Goal: Task Accomplishment & Management: Manage account settings

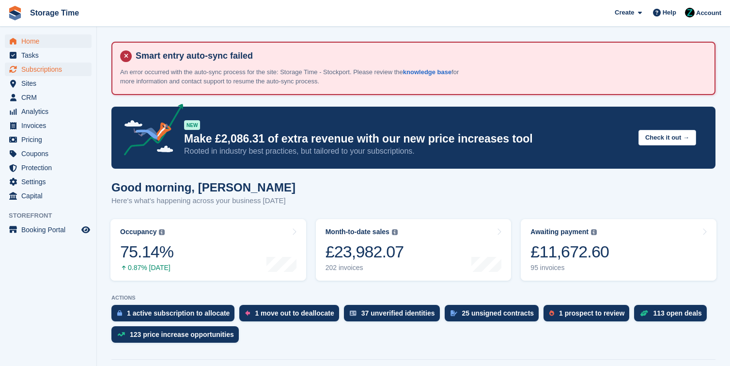
click at [51, 73] on span "Subscriptions" at bounding box center [50, 69] width 58 height 14
click at [55, 66] on span "Subscriptions" at bounding box center [50, 69] width 58 height 14
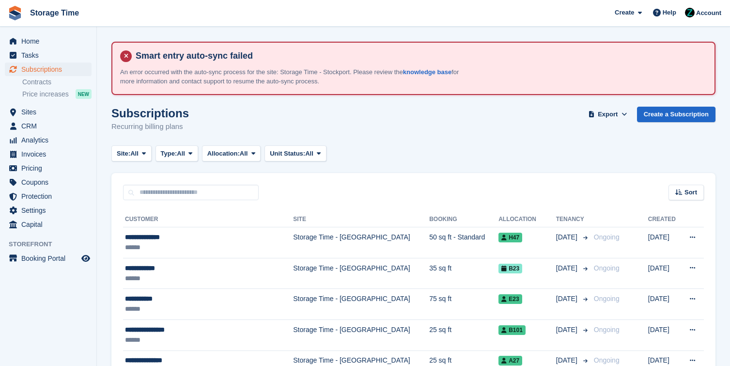
click at [230, 181] on div "Sort Sort by Customer name Date created Move in date Move out date Created (old…" at bounding box center [413, 187] width 604 height 28
click at [228, 188] on input "text" at bounding box center [191, 192] width 136 height 16
type input "*********"
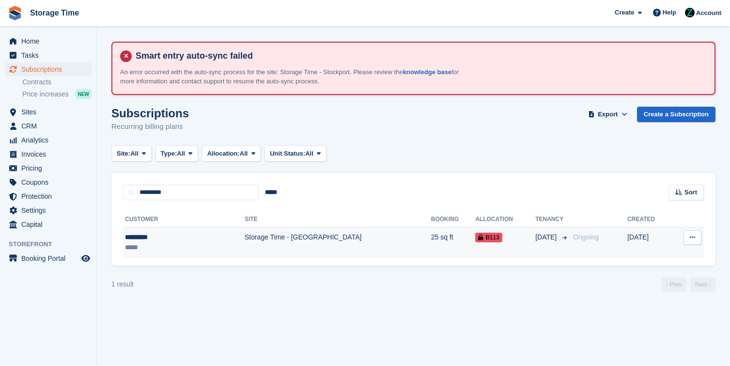
click at [245, 249] on td "Storage Time - [GEOGRAPHIC_DATA]" at bounding box center [338, 242] width 186 height 31
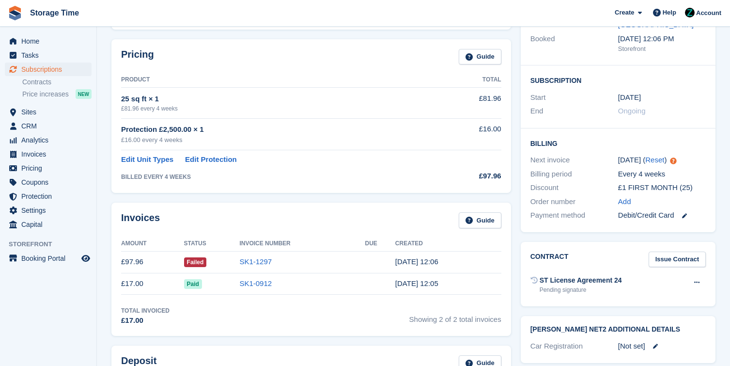
scroll to position [210, 0]
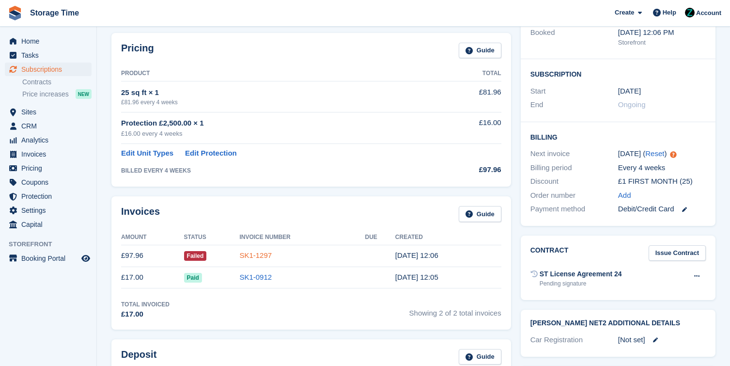
click at [268, 257] on link "SK1-1297" at bounding box center [255, 255] width 32 height 8
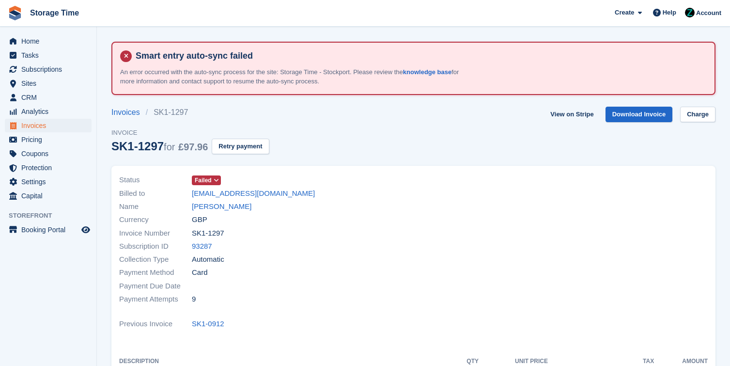
click at [264, 136] on span "Invoice" at bounding box center [190, 133] width 158 height 10
click at [260, 147] on button "Retry payment" at bounding box center [240, 146] width 57 height 16
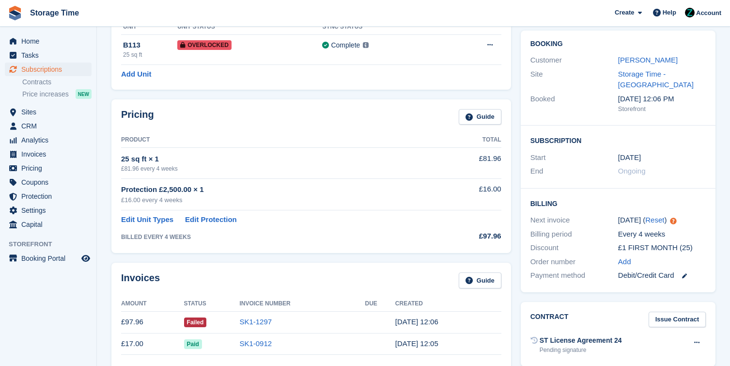
scroll to position [143, 0]
click at [53, 64] on span "Subscriptions" at bounding box center [50, 69] width 58 height 14
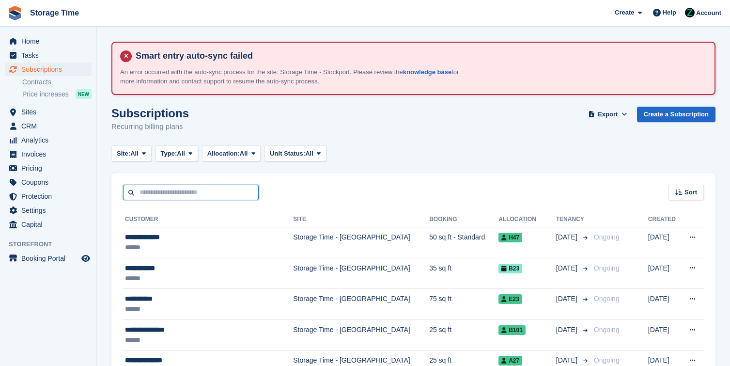
click at [169, 187] on input "text" at bounding box center [191, 192] width 136 height 16
type input "****"
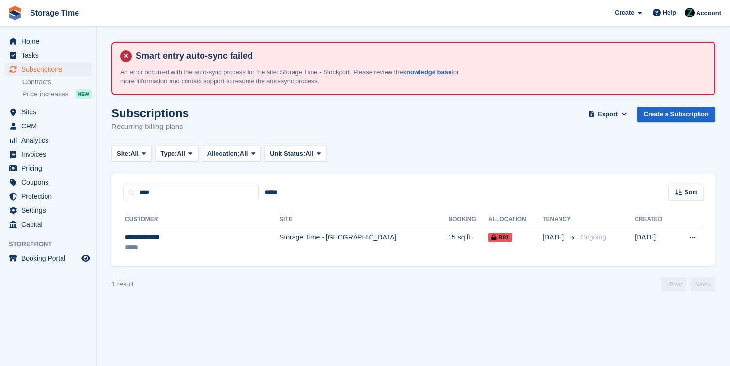
click at [253, 262] on div "**********" at bounding box center [413, 232] width 604 height 65
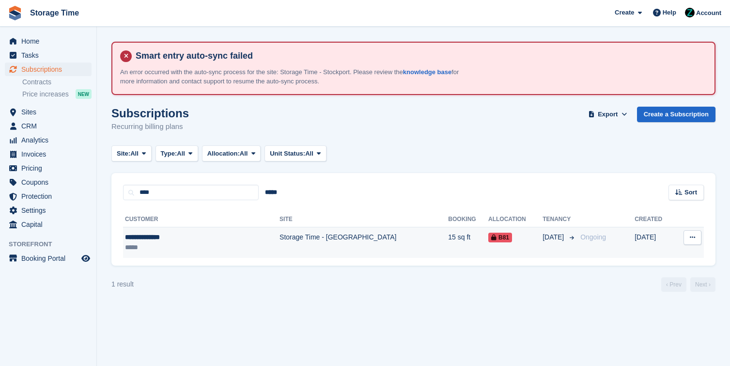
click at [279, 254] on td "Storage Time - [GEOGRAPHIC_DATA]" at bounding box center [363, 242] width 169 height 31
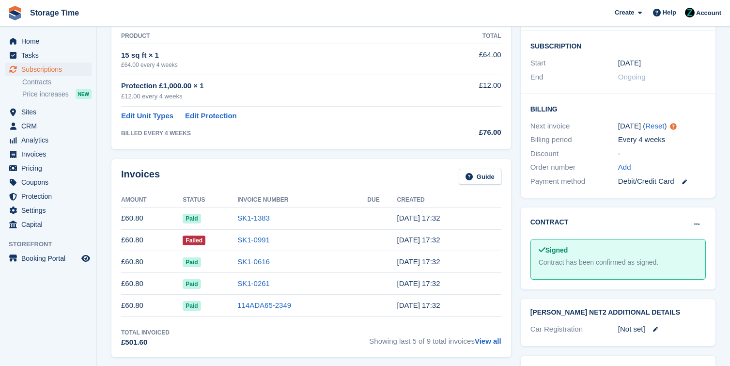
scroll to position [248, 0]
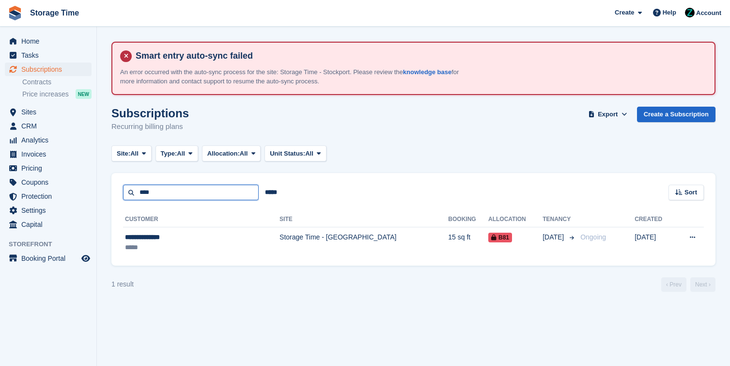
drag, startPoint x: 164, startPoint y: 195, endPoint x: 109, endPoint y: 187, distance: 55.3
click at [109, 187] on section "Smart entry auto-sync failed An error occurred with the auto-sync process for t…" at bounding box center [413, 183] width 633 height 366
type input "*****"
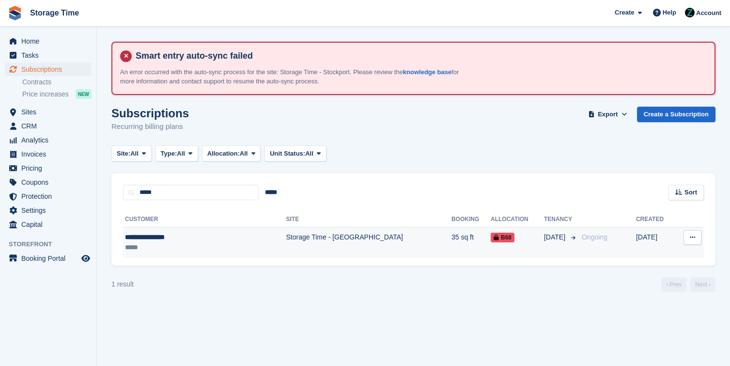
click at [286, 249] on td "Storage Time - [GEOGRAPHIC_DATA]" at bounding box center [368, 242] width 165 height 31
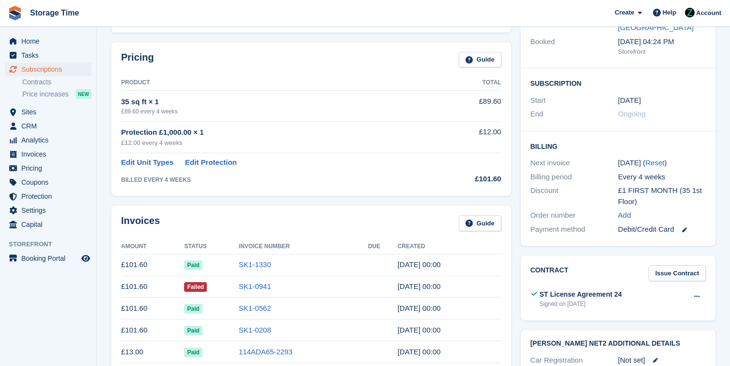
scroll to position [260, 0]
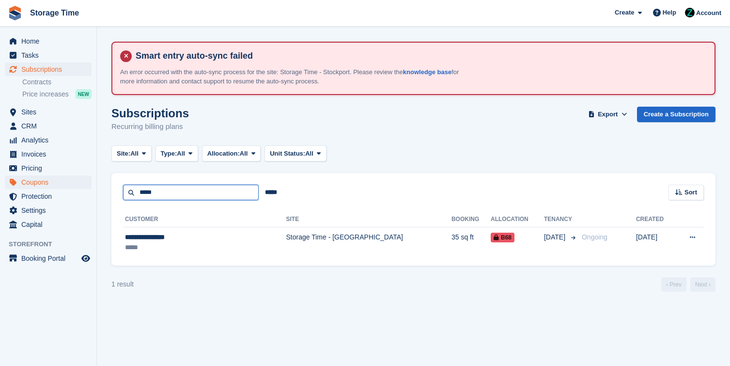
drag, startPoint x: 216, startPoint y: 190, endPoint x: 74, endPoint y: 184, distance: 142.5
click at [74, 184] on div "Home Tasks Subscriptions Subscriptions Subscriptions Contracts Price increases …" at bounding box center [365, 183] width 730 height 366
click at [163, 196] on input "text" at bounding box center [191, 192] width 136 height 16
type input "***"
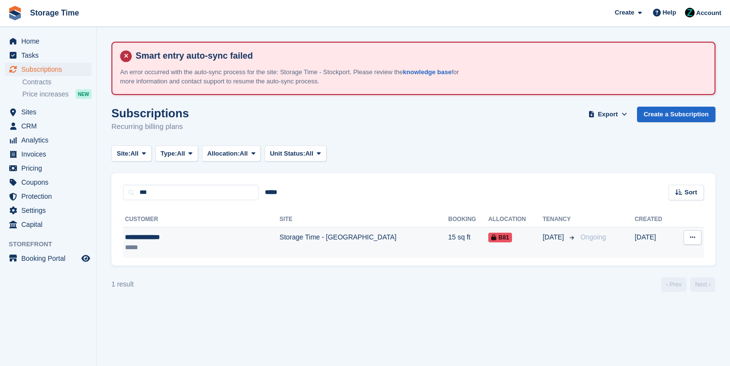
click at [217, 255] on td "**********" at bounding box center [201, 242] width 156 height 31
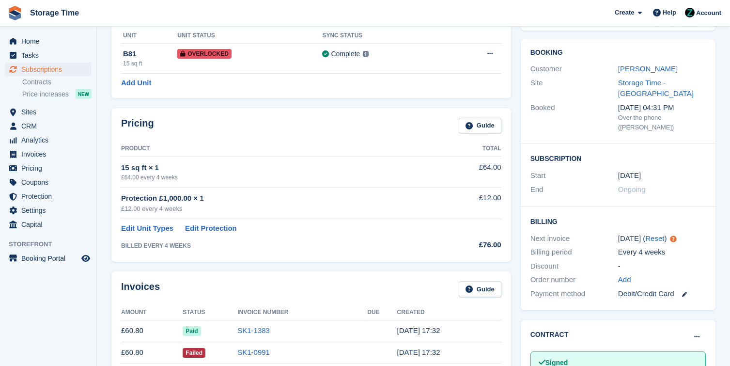
scroll to position [140, 0]
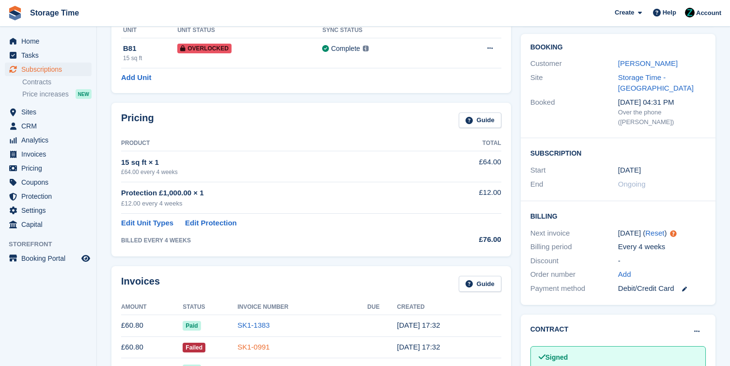
click at [260, 348] on link "SK1-0991" at bounding box center [253, 346] width 32 height 8
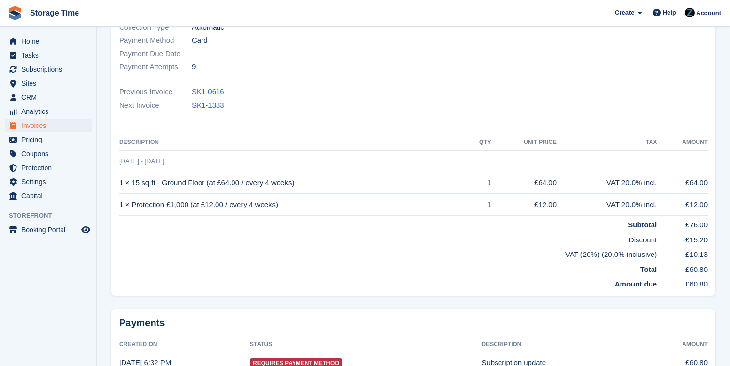
scroll to position [233, 0]
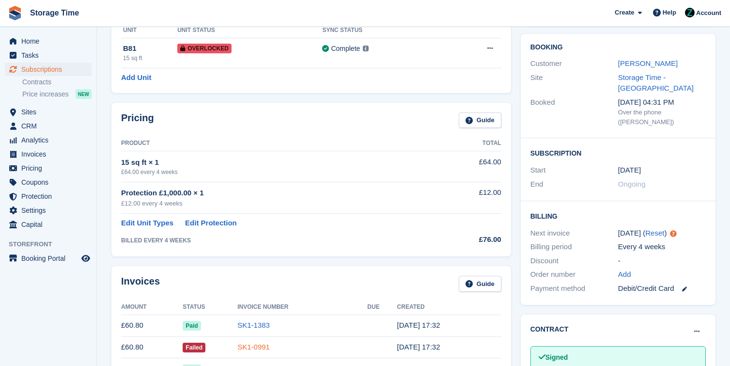
click at [255, 347] on link "SK1-0991" at bounding box center [253, 346] width 32 height 8
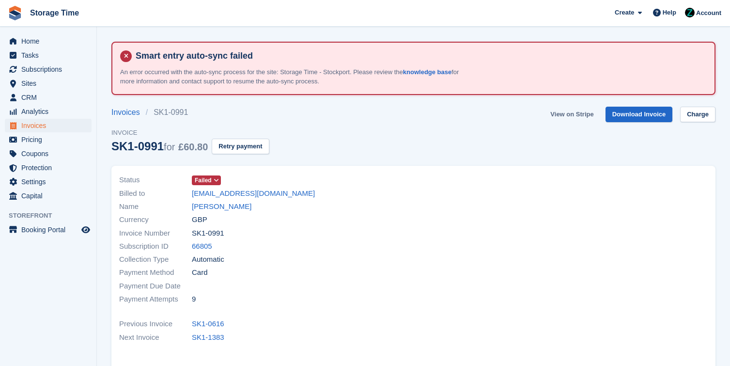
click at [572, 116] on link "View on Stripe" at bounding box center [571, 115] width 51 height 16
click at [490, 221] on div at bounding box center [564, 240] width 300 height 144
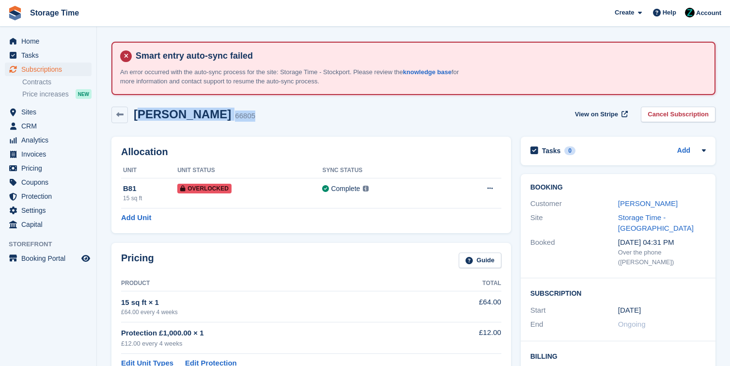
drag, startPoint x: 234, startPoint y: 123, endPoint x: 138, endPoint y: 119, distance: 95.9
click at [138, 119] on div "Ruqayyah Ahmed 66805 View on Stripe Cancel Subscription" at bounding box center [413, 117] width 613 height 30
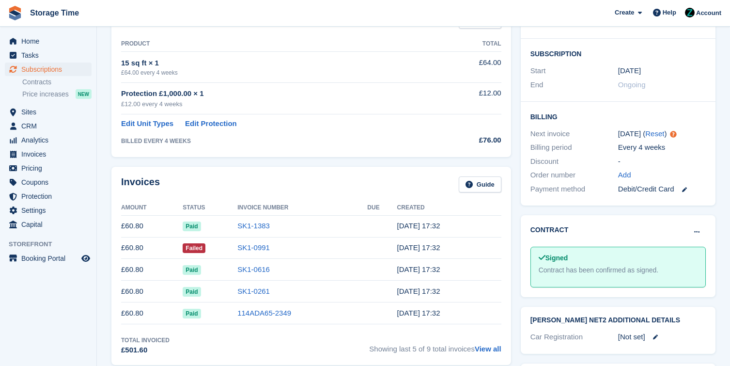
scroll to position [246, 0]
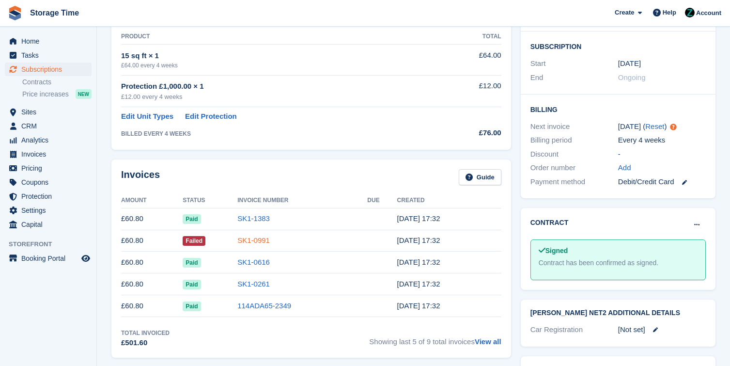
click at [262, 242] on link "SK1-0991" at bounding box center [253, 240] width 32 height 8
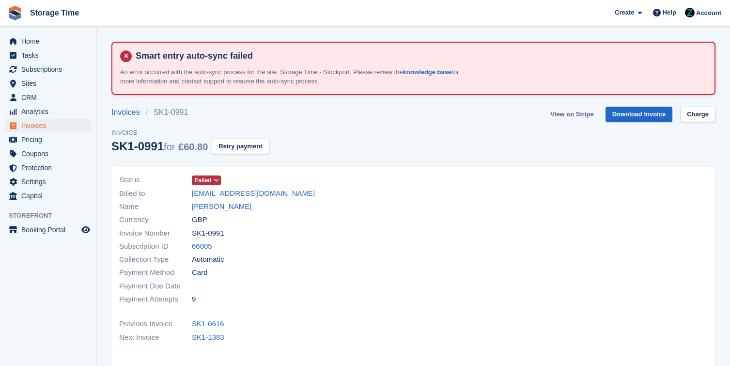
click at [570, 114] on link "View on Stripe" at bounding box center [571, 115] width 51 height 16
click at [63, 69] on span "Subscriptions" at bounding box center [50, 69] width 58 height 14
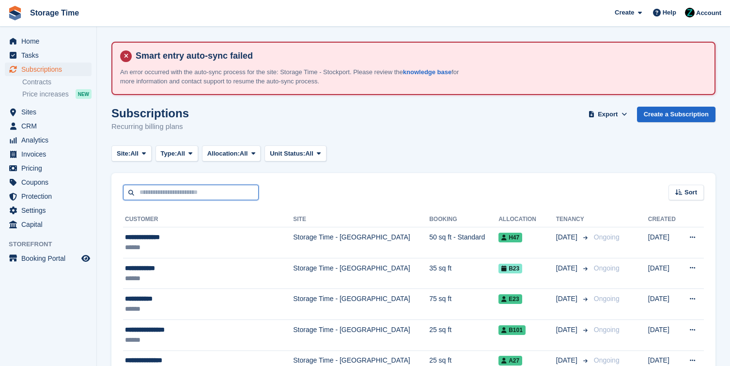
click at [184, 197] on input "text" at bounding box center [191, 192] width 136 height 16
type input "**********"
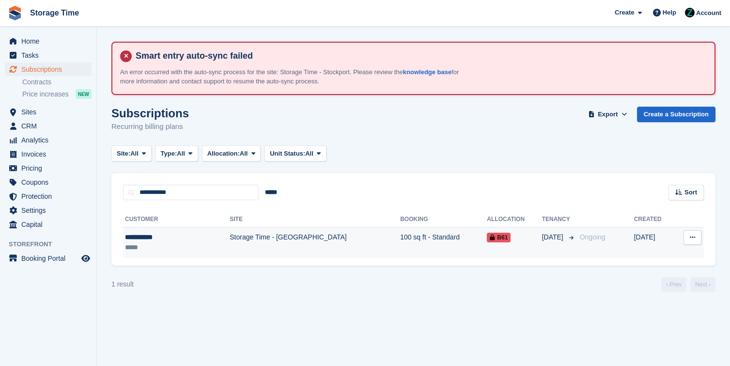
click at [400, 252] on td "100 sq ft - Standard" at bounding box center [443, 242] width 87 height 31
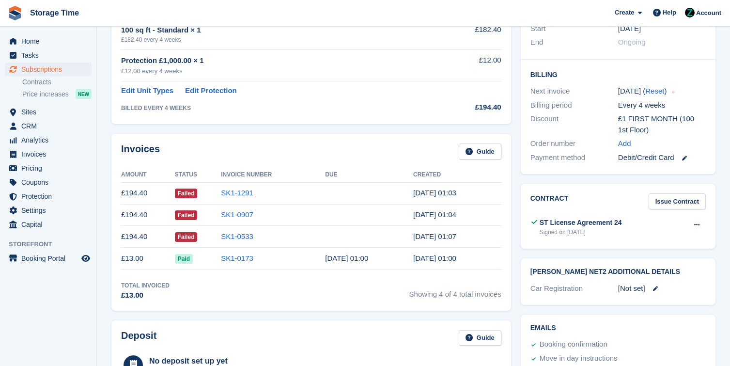
scroll to position [274, 0]
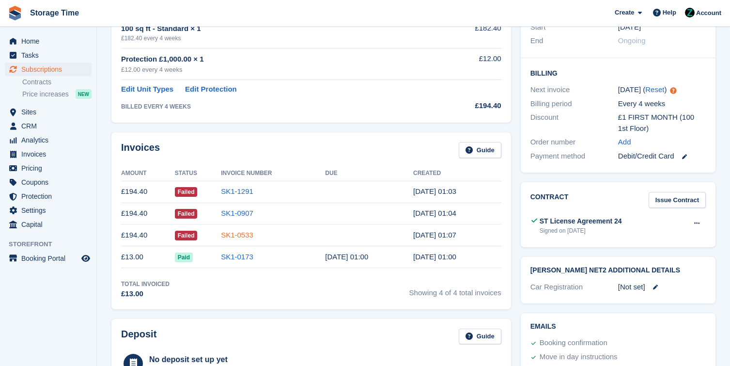
click at [243, 237] on link "SK1-0533" at bounding box center [237, 234] width 32 height 8
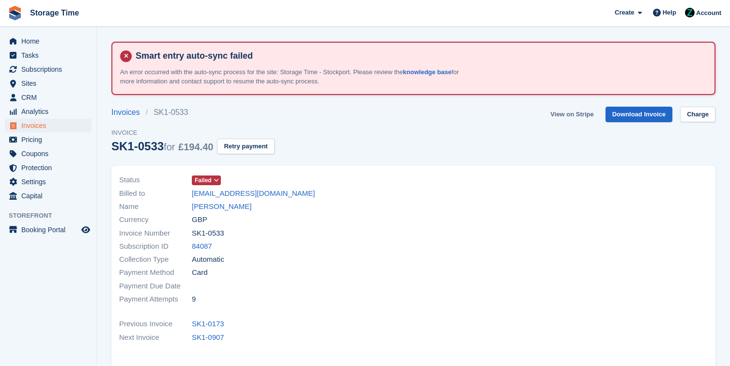
click at [569, 112] on link "View on Stripe" at bounding box center [571, 115] width 51 height 16
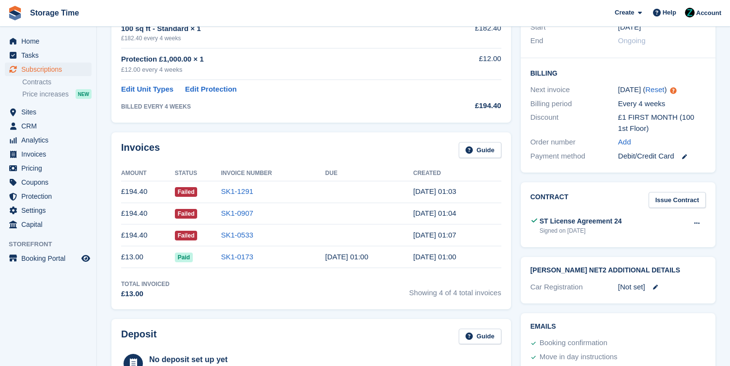
scroll to position [222, 0]
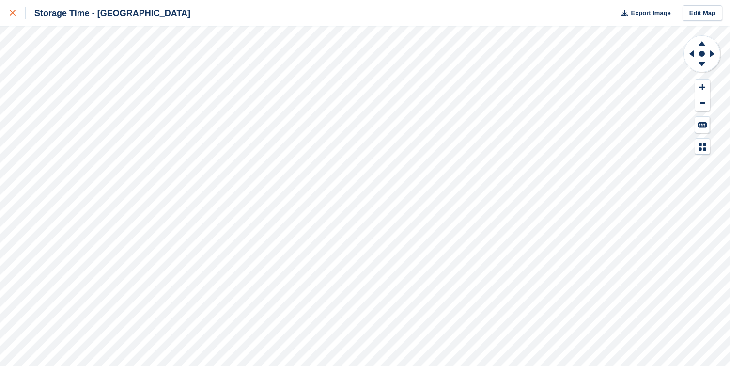
click at [21, 15] on div at bounding box center [18, 13] width 16 height 12
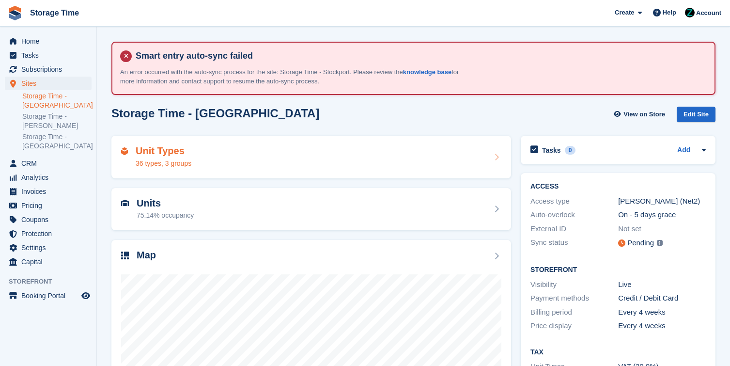
click at [59, 69] on span "Subscriptions" at bounding box center [50, 69] width 58 height 14
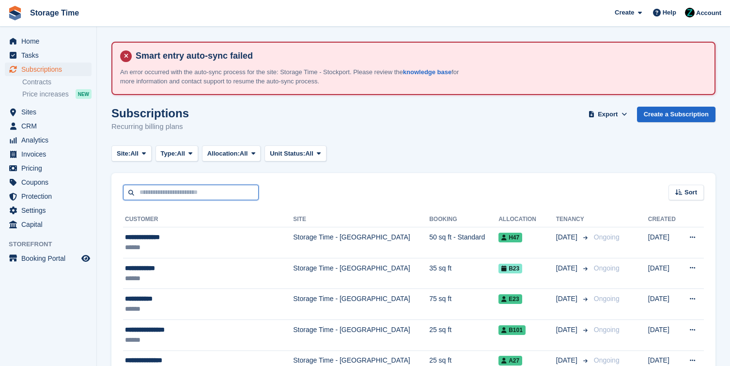
click at [223, 197] on input "text" at bounding box center [191, 192] width 136 height 16
type input "******"
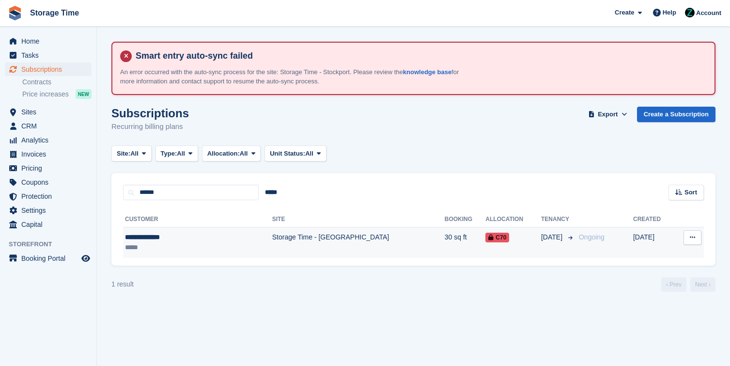
click at [272, 237] on td "Storage Time - [GEOGRAPHIC_DATA]" at bounding box center [358, 242] width 172 height 31
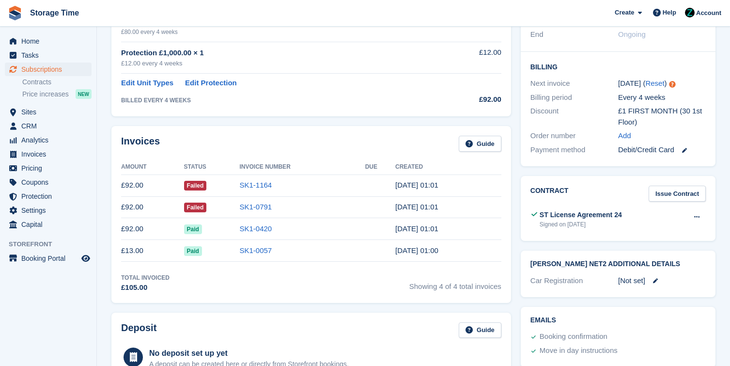
scroll to position [285, 0]
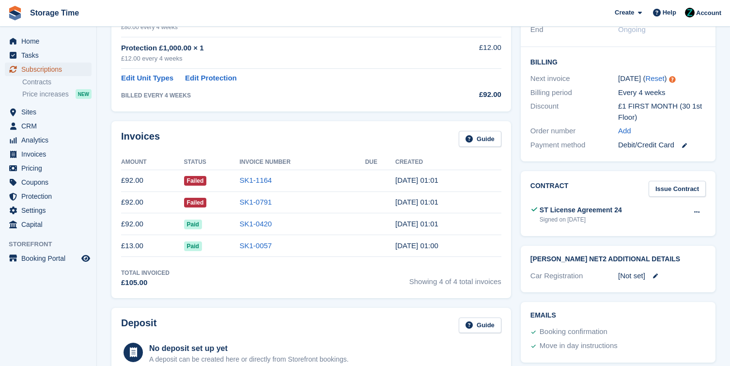
click at [65, 69] on span "Subscriptions" at bounding box center [50, 69] width 58 height 14
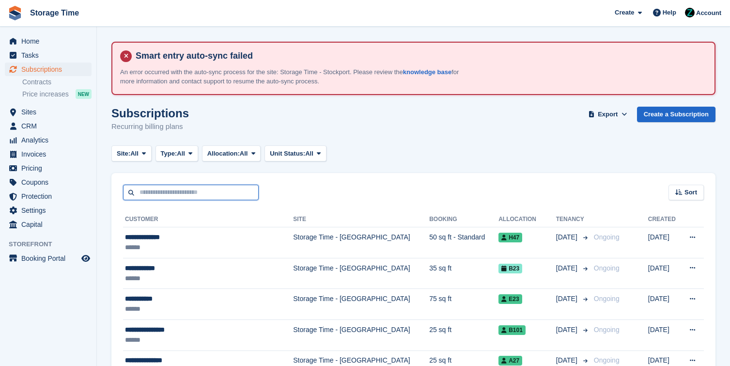
click at [245, 189] on input "text" at bounding box center [191, 192] width 136 height 16
type input "*****"
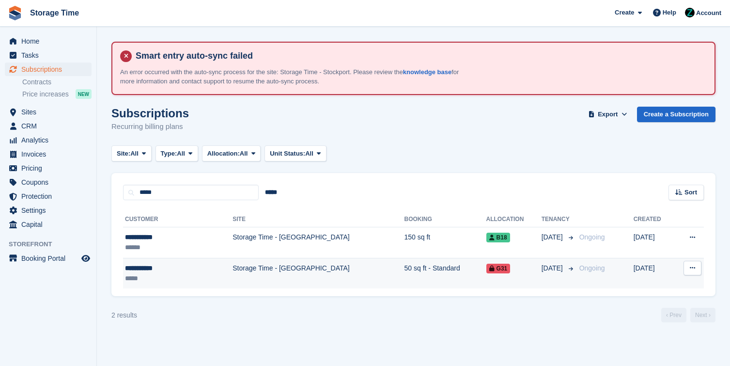
click at [287, 274] on td "Storage Time - [GEOGRAPHIC_DATA]" at bounding box center [317, 273] width 171 height 31
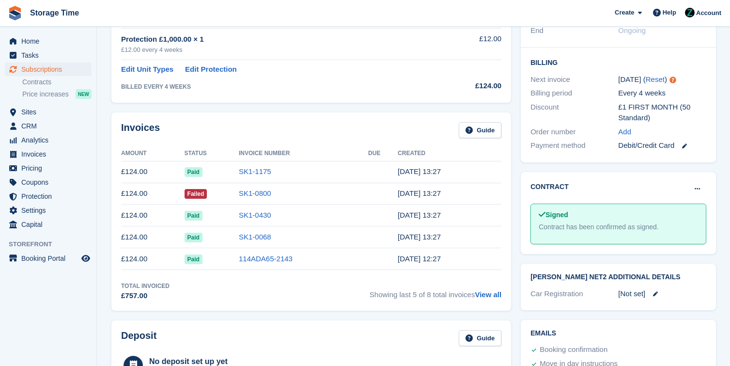
scroll to position [316, 0]
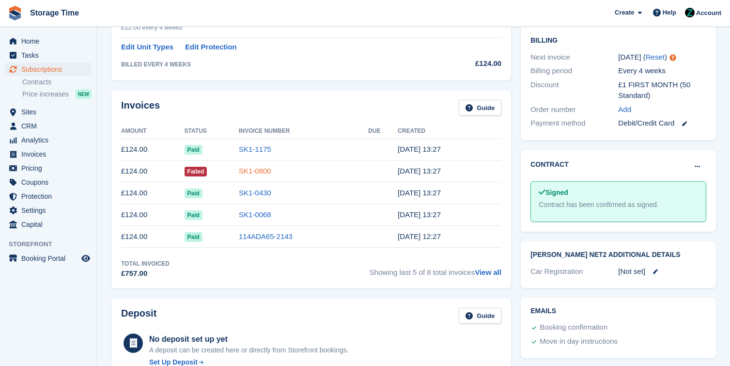
click at [259, 172] on link "SK1-0800" at bounding box center [255, 171] width 32 height 8
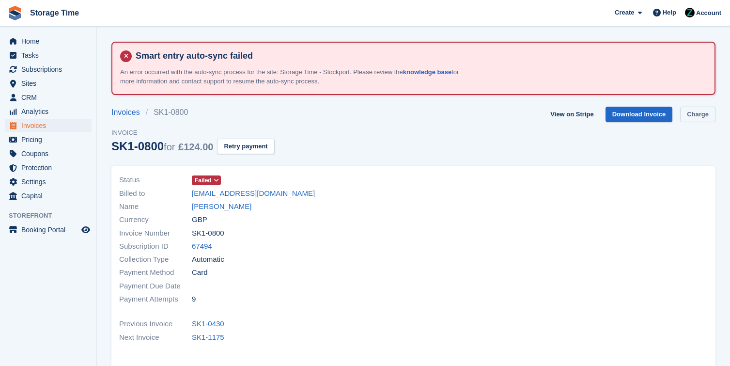
click at [693, 116] on link "Charge" at bounding box center [697, 115] width 35 height 16
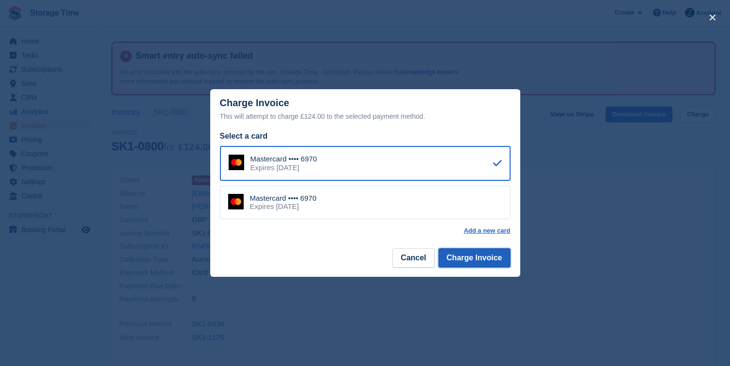
click at [485, 260] on button "Charge Invoice" at bounding box center [474, 257] width 72 height 19
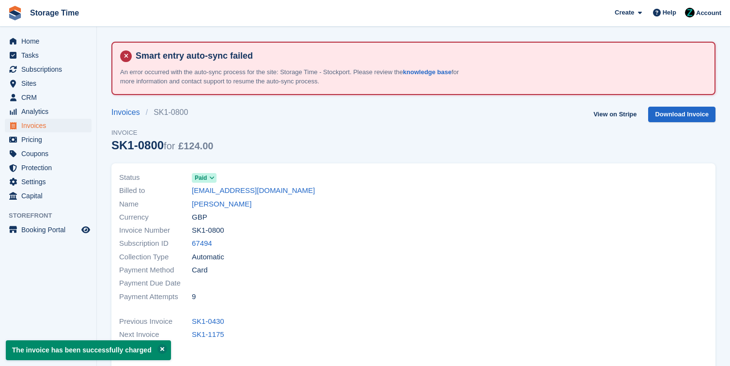
scroll to position [316, 0]
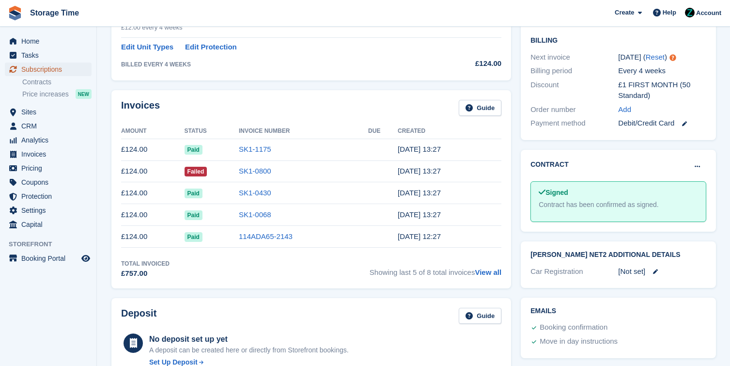
click at [40, 65] on span "Subscriptions" at bounding box center [50, 69] width 58 height 14
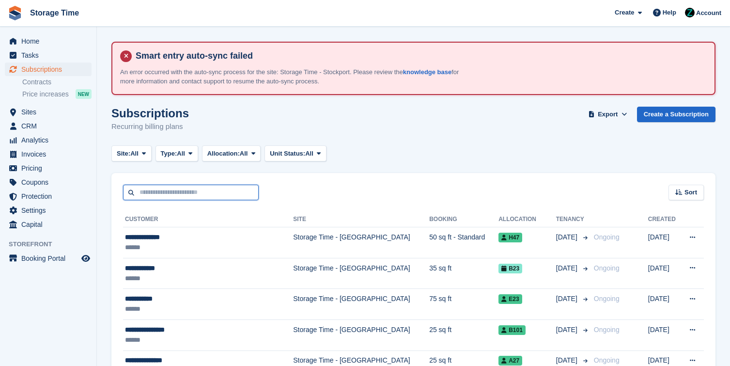
click at [185, 194] on input "text" at bounding box center [191, 192] width 136 height 16
type input "*****"
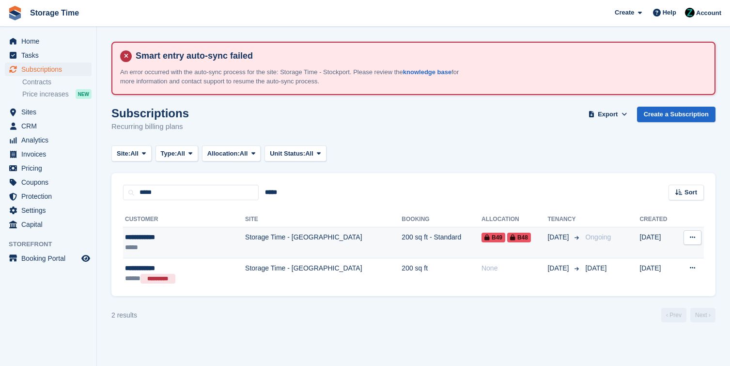
click at [193, 242] on div "*****" at bounding box center [169, 247] width 89 height 10
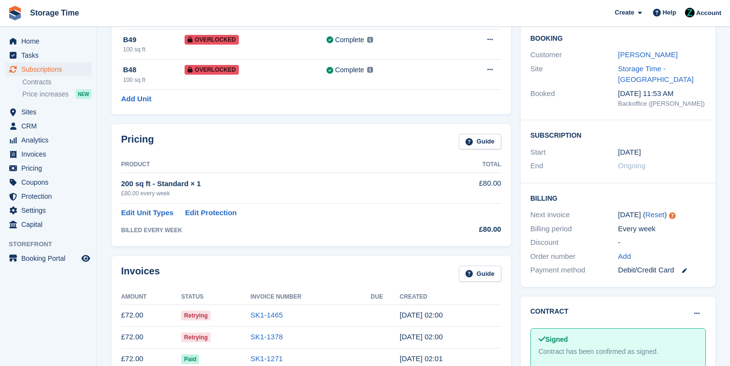
scroll to position [141, 0]
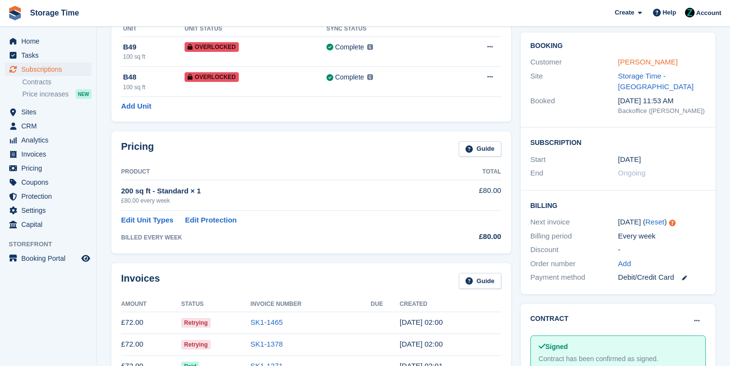
click at [640, 62] on link "[PERSON_NAME]" at bounding box center [648, 62] width 60 height 8
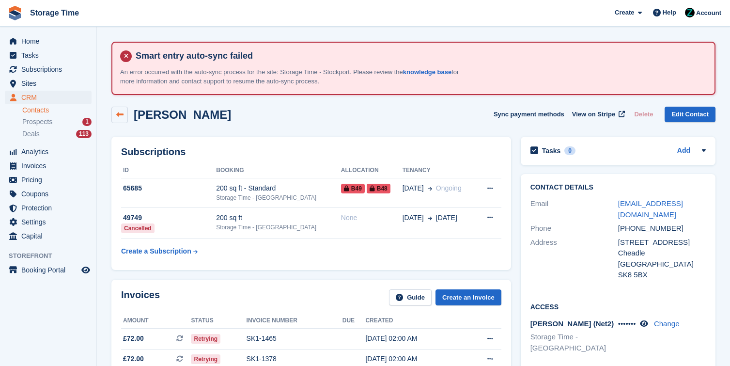
click at [123, 114] on icon at bounding box center [119, 114] width 7 height 7
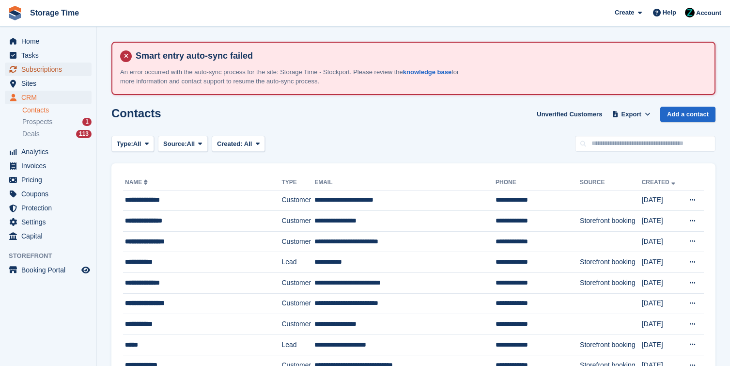
click at [38, 71] on span "Subscriptions" at bounding box center [50, 69] width 58 height 14
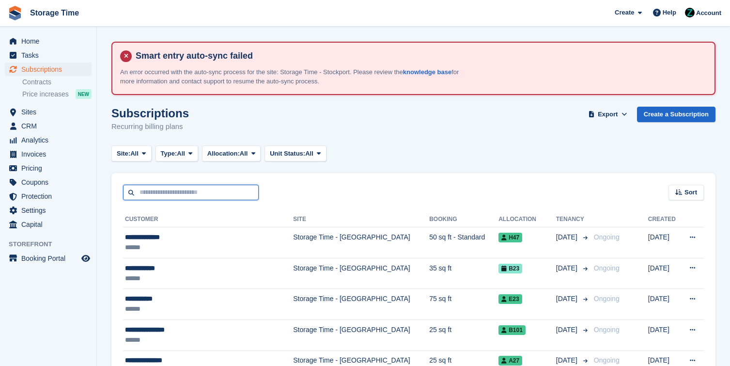
click at [231, 193] on input "text" at bounding box center [191, 192] width 136 height 16
type input "***"
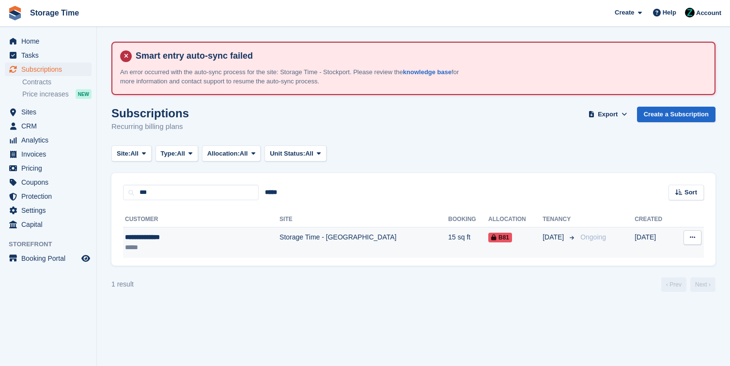
click at [279, 244] on td "Storage Time - [GEOGRAPHIC_DATA]" at bounding box center [363, 242] width 169 height 31
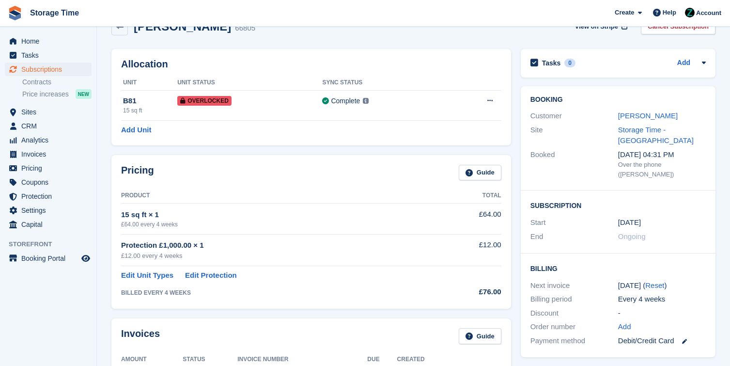
scroll to position [100, 0]
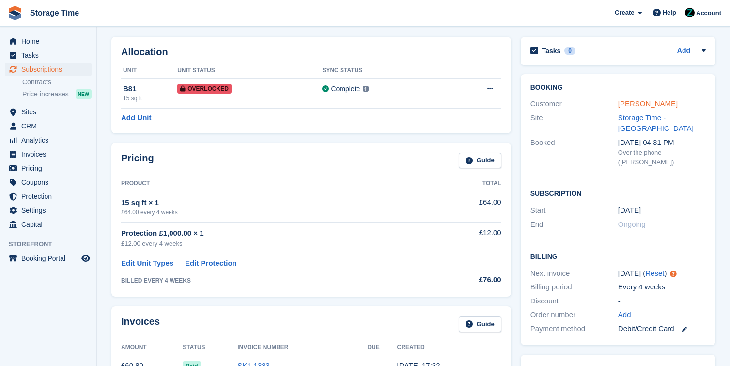
click at [658, 106] on link "[PERSON_NAME]" at bounding box center [648, 103] width 60 height 8
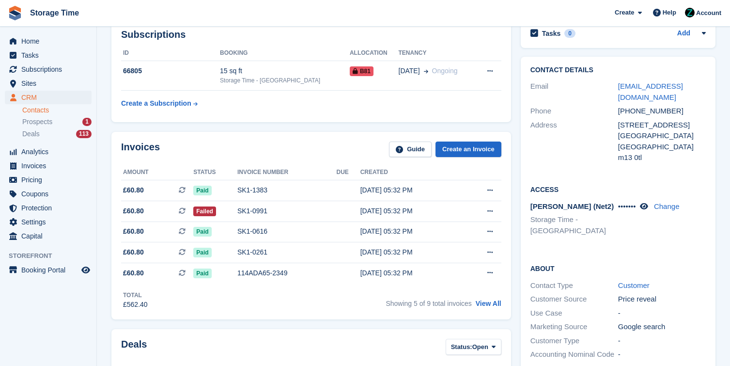
scroll to position [120, 0]
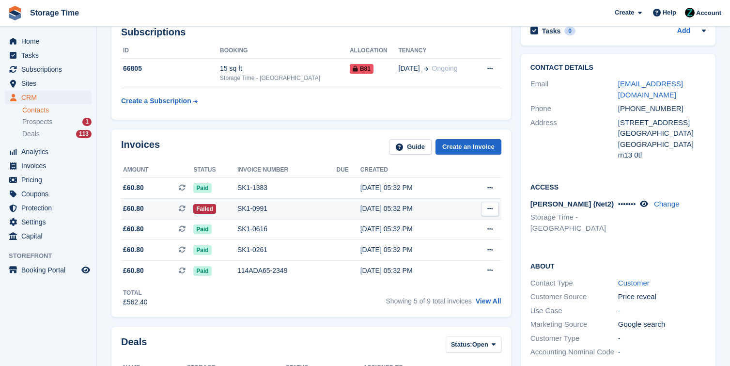
click at [288, 207] on div "SK1-0991" at bounding box center [286, 208] width 99 height 10
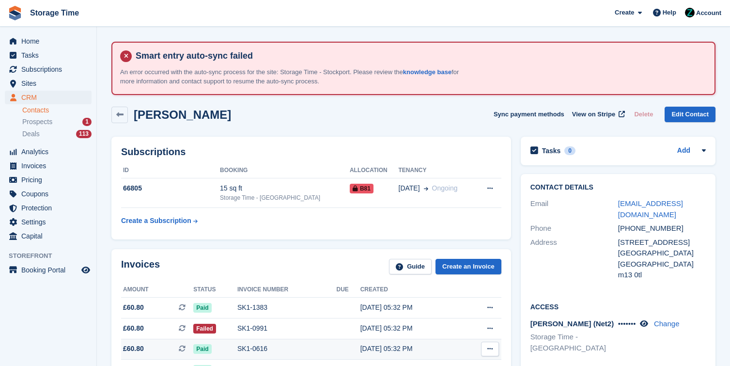
scroll to position [120, 0]
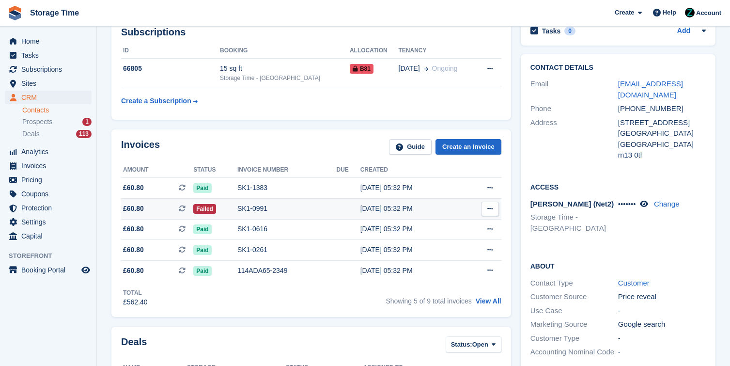
click at [275, 213] on div "SK1-0991" at bounding box center [286, 208] width 99 height 10
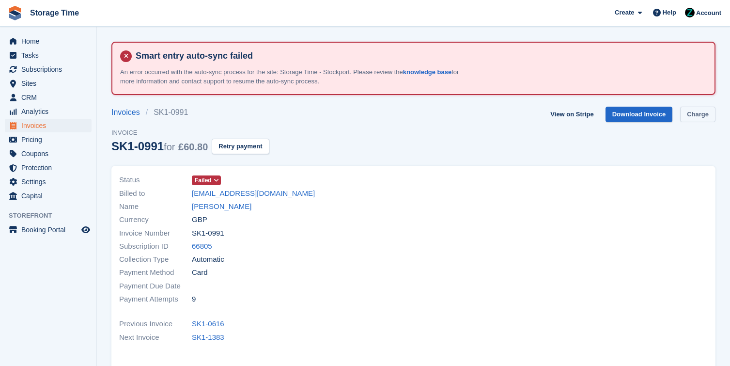
click at [698, 119] on link "Charge" at bounding box center [697, 115] width 35 height 16
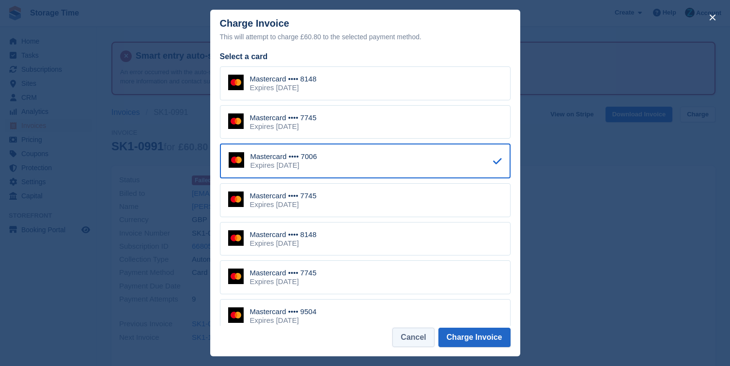
click at [411, 337] on button "Cancel" at bounding box center [413, 336] width 42 height 19
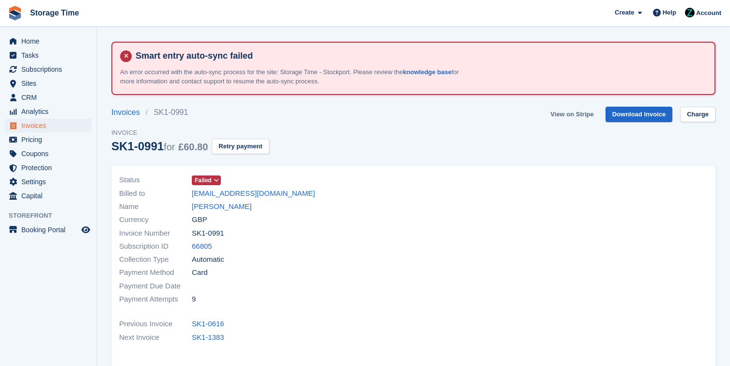
click at [584, 111] on link "View on Stripe" at bounding box center [571, 115] width 51 height 16
click at [47, 69] on span "Subscriptions" at bounding box center [50, 69] width 58 height 14
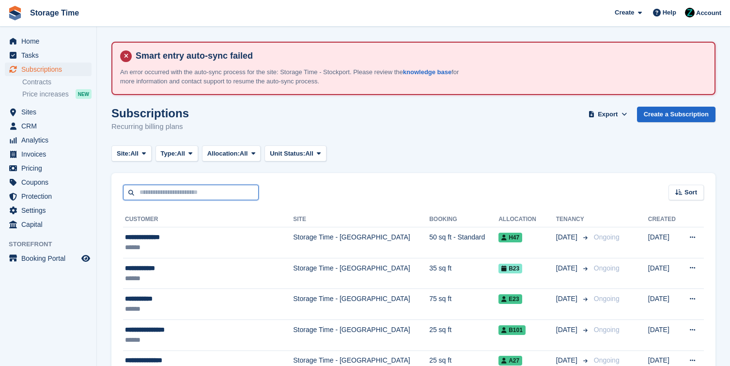
click at [185, 189] on input "text" at bounding box center [191, 192] width 136 height 16
type input "*********"
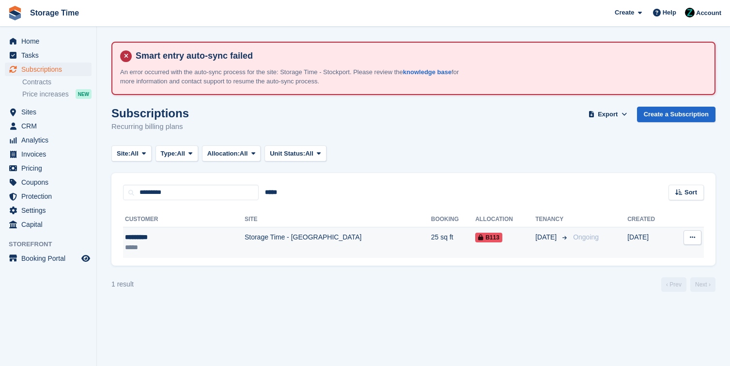
click at [245, 241] on td "Storage Time - [GEOGRAPHIC_DATA]" at bounding box center [338, 242] width 186 height 31
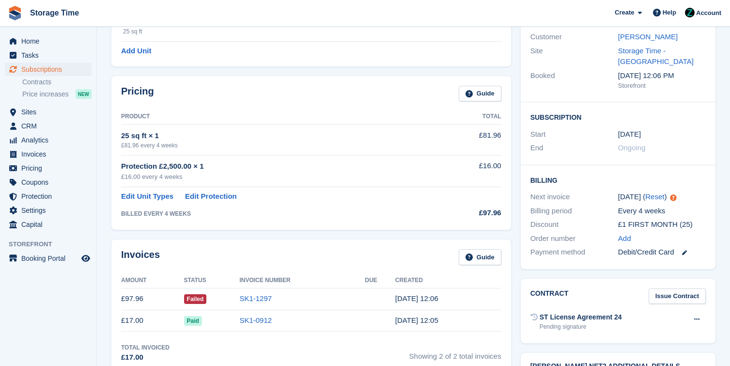
scroll to position [164, 0]
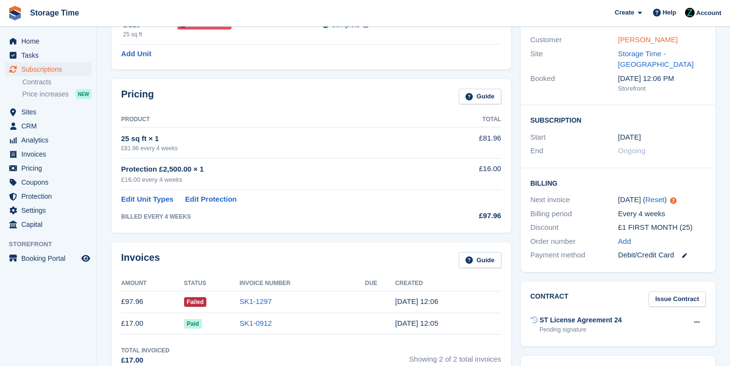
click at [633, 43] on link "Nathan Yu" at bounding box center [648, 39] width 60 height 8
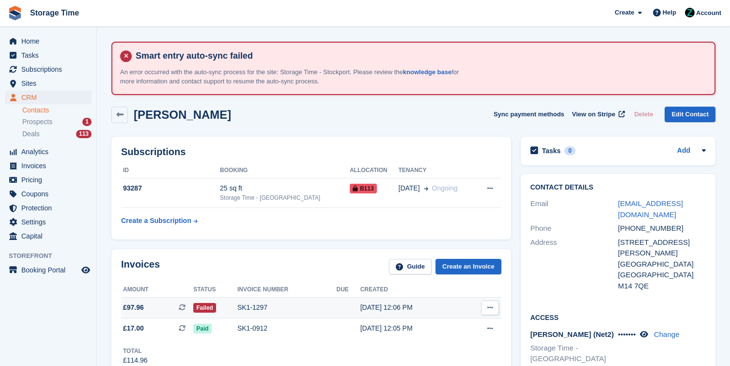
click at [258, 309] on div "SK1-1297" at bounding box center [286, 307] width 99 height 10
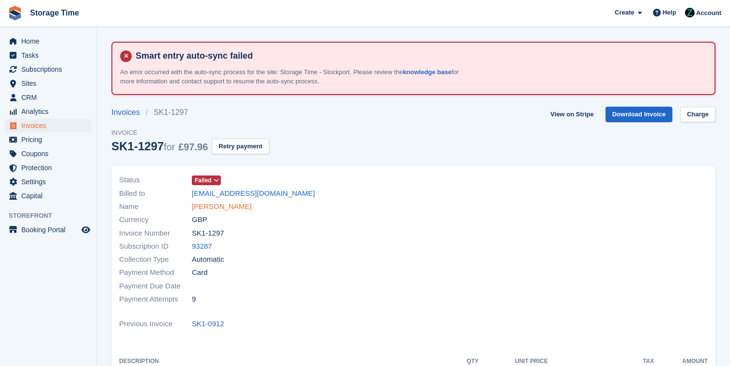
click at [214, 211] on link "[PERSON_NAME]" at bounding box center [222, 206] width 60 height 11
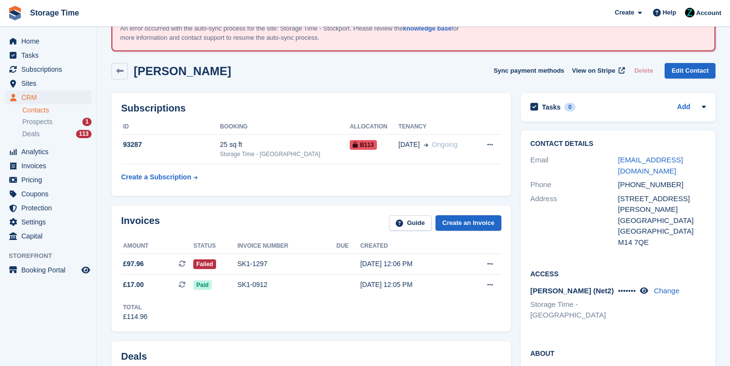
scroll to position [50, 0]
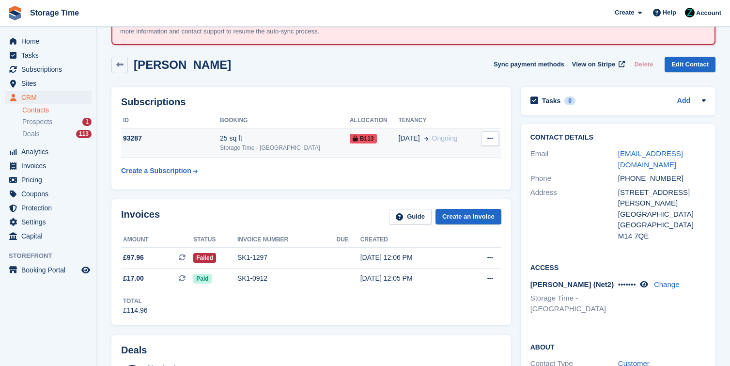
click at [381, 145] on td "B113" at bounding box center [374, 143] width 49 height 30
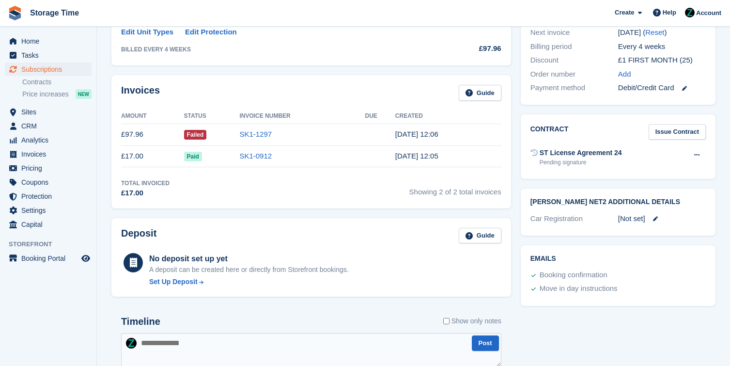
scroll to position [373, 0]
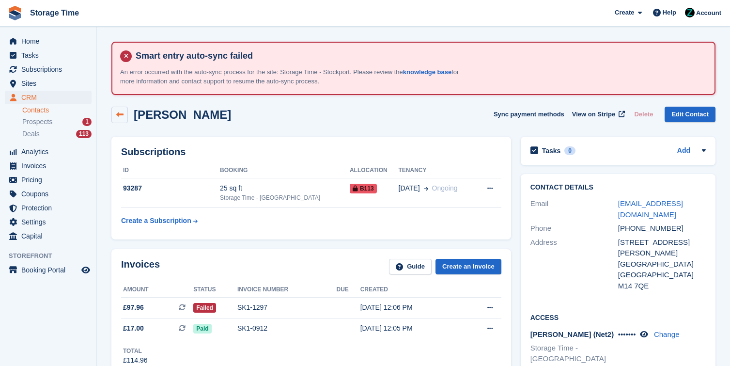
click at [120, 115] on icon at bounding box center [119, 114] width 7 height 7
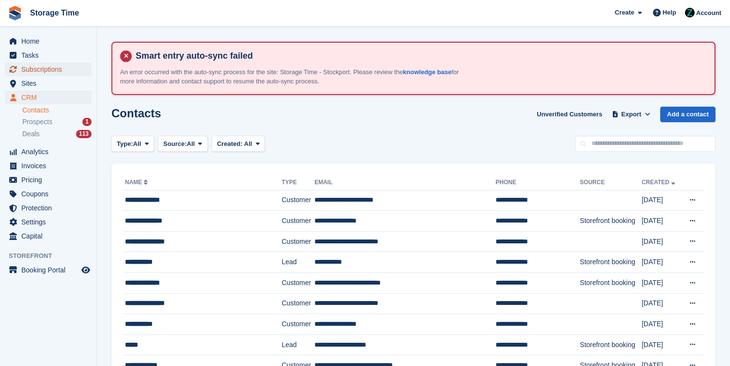
click at [73, 62] on span "Subscriptions" at bounding box center [50, 69] width 58 height 14
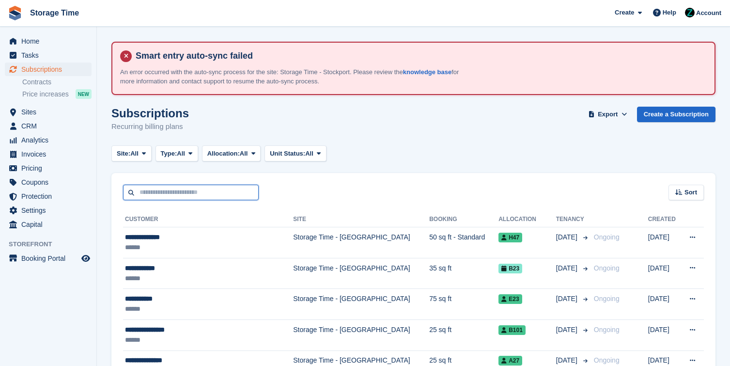
click at [177, 188] on input "text" at bounding box center [191, 192] width 136 height 16
type input "****"
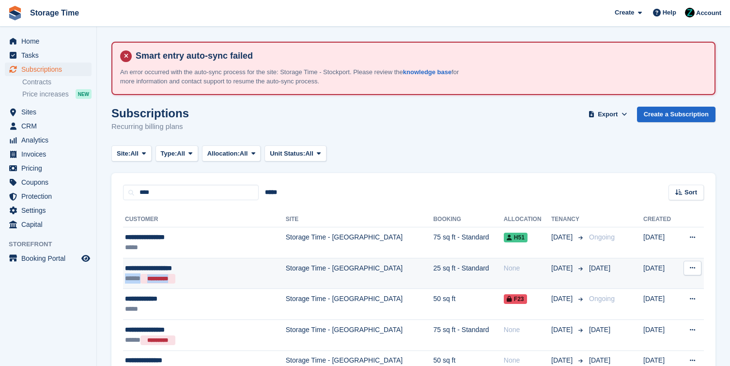
drag, startPoint x: 215, startPoint y: 279, endPoint x: 215, endPoint y: 266, distance: 13.6
click at [215, 266] on td "**********" at bounding box center [204, 273] width 163 height 31
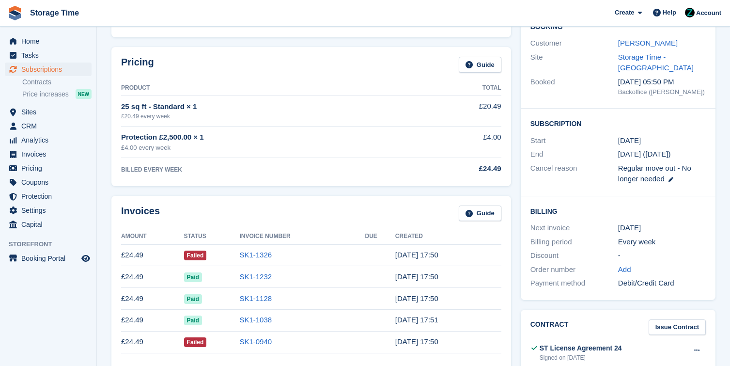
scroll to position [167, 0]
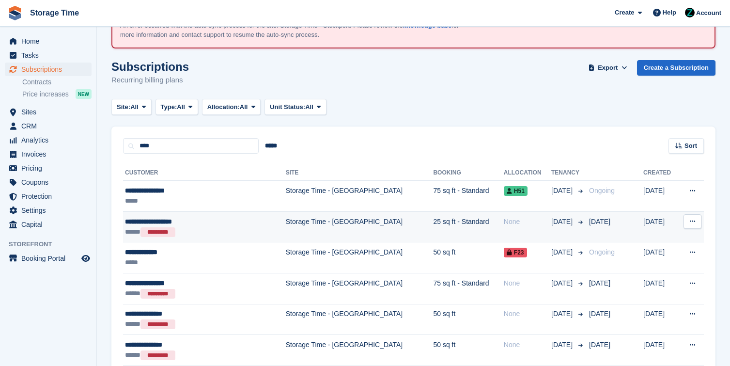
scroll to position [125, 0]
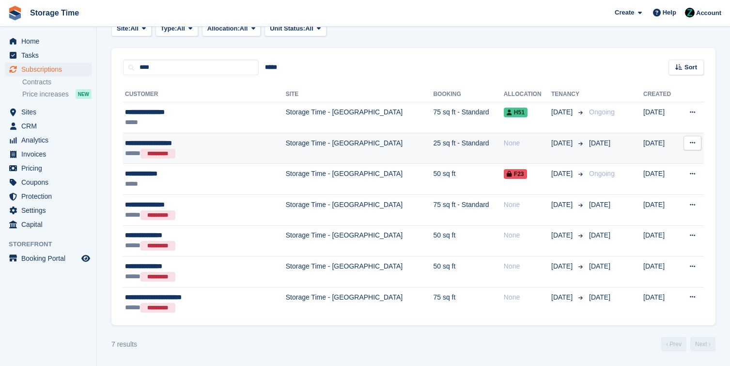
click at [352, 142] on td "Storage Time - [GEOGRAPHIC_DATA]" at bounding box center [360, 148] width 148 height 31
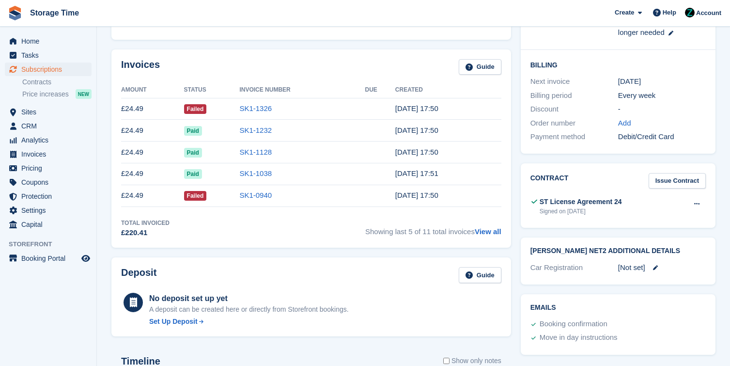
scroll to position [313, 0]
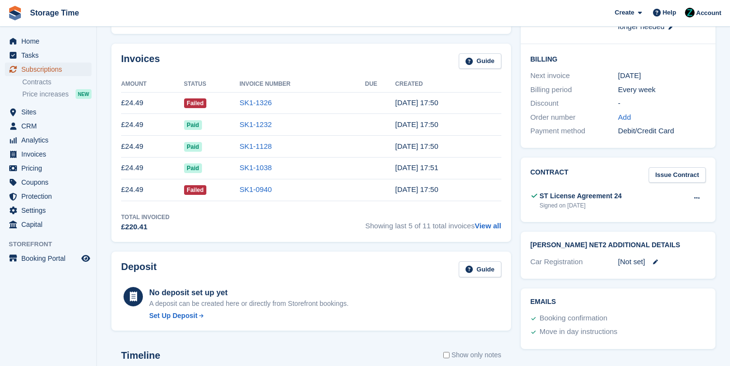
click at [56, 64] on span "Subscriptions" at bounding box center [50, 69] width 58 height 14
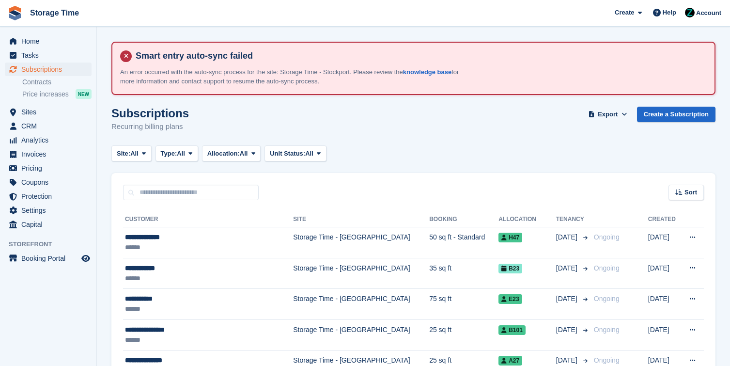
click at [168, 178] on div "Sort Sort by Customer name Date created Move in date Move out date Created (old…" at bounding box center [413, 187] width 604 height 28
click at [167, 191] on input "text" at bounding box center [191, 192] width 136 height 16
type input "******"
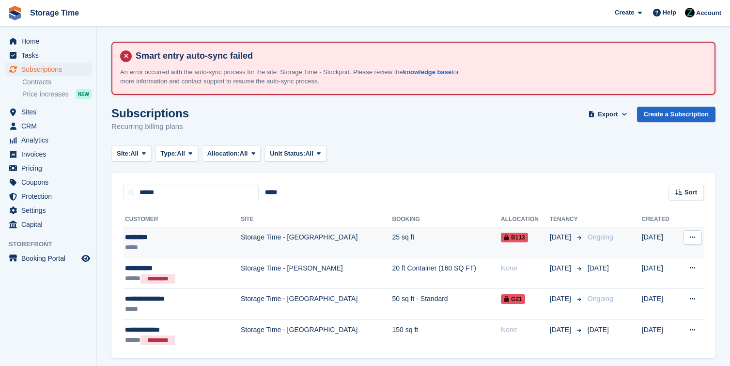
click at [241, 248] on td "Storage Time - [GEOGRAPHIC_DATA]" at bounding box center [317, 242] width 152 height 31
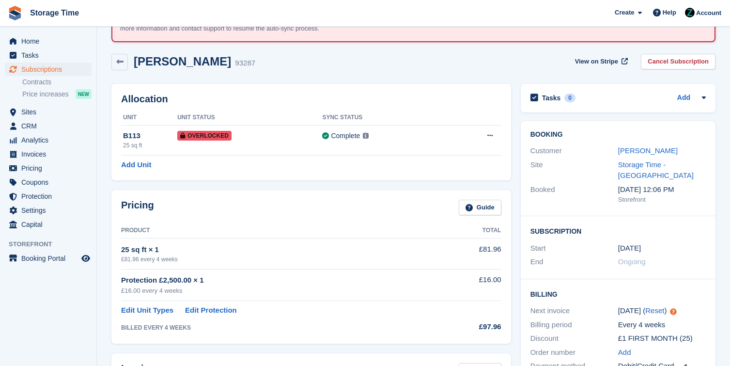
scroll to position [53, 0]
click at [693, 66] on link "Cancel Subscription" at bounding box center [678, 61] width 75 height 16
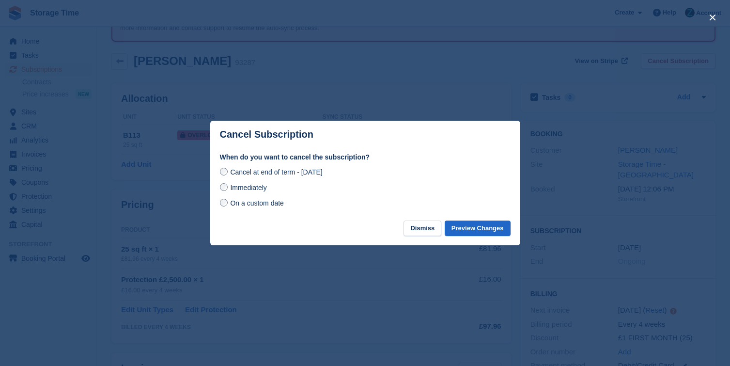
click at [249, 188] on span "Immediately" at bounding box center [248, 188] width 36 height 8
click at [468, 232] on button "Preview Changes" at bounding box center [477, 228] width 66 height 16
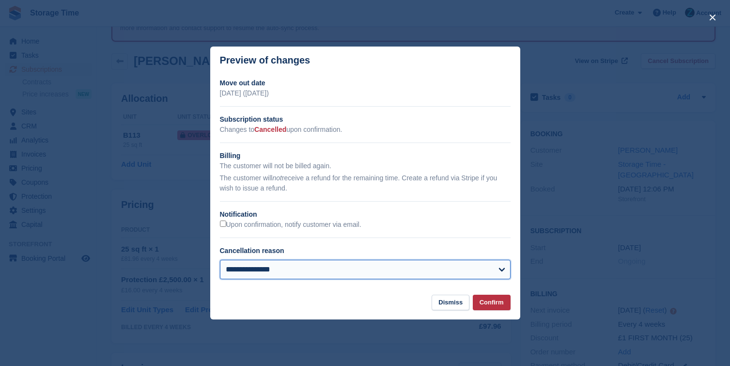
click at [328, 269] on select "**********" at bounding box center [365, 269] width 291 height 19
select select "*******"
click at [220, 260] on select "**********" at bounding box center [365, 269] width 291 height 19
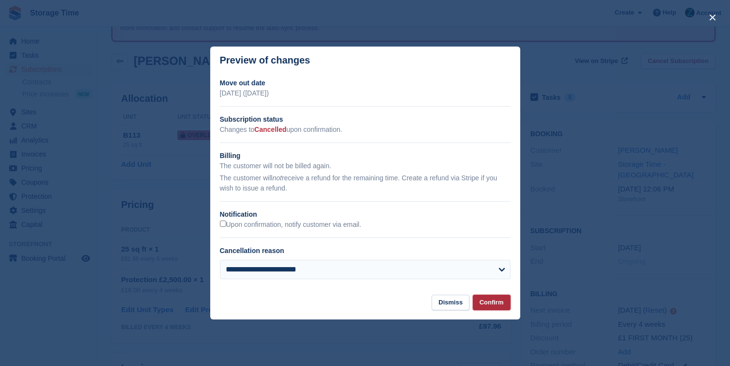
click at [504, 304] on button "Confirm" at bounding box center [492, 302] width 38 height 16
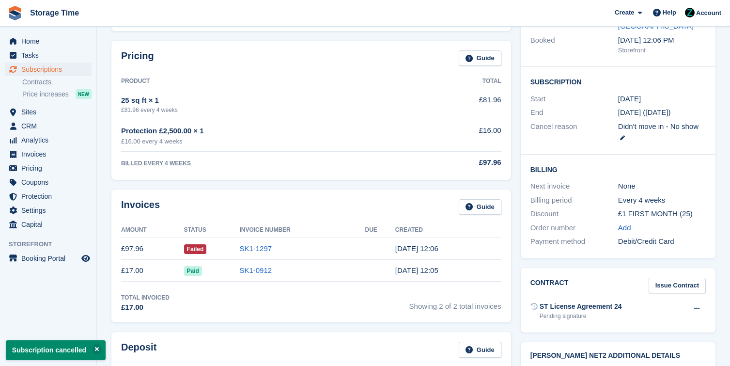
scroll to position [220, 0]
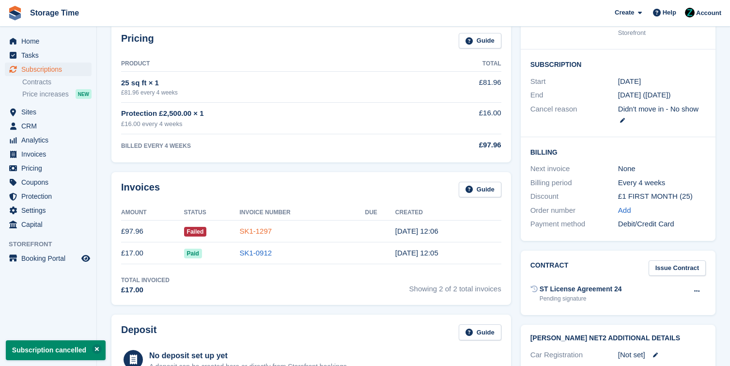
click at [261, 229] on link "SK1-1297" at bounding box center [255, 231] width 32 height 8
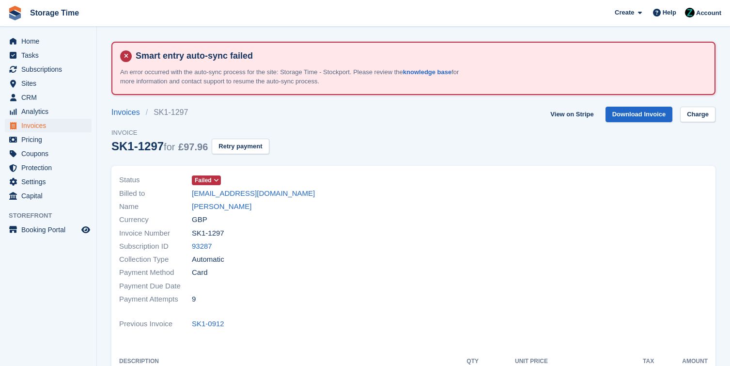
click at [210, 179] on span "Failed" at bounding box center [203, 180] width 17 height 9
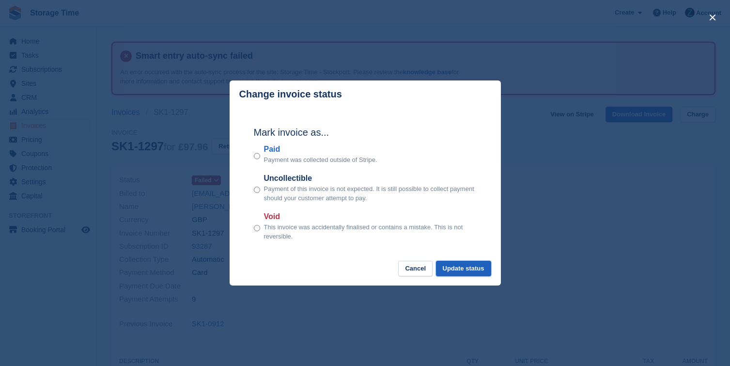
click at [484, 273] on button "Update status" at bounding box center [463, 268] width 55 height 16
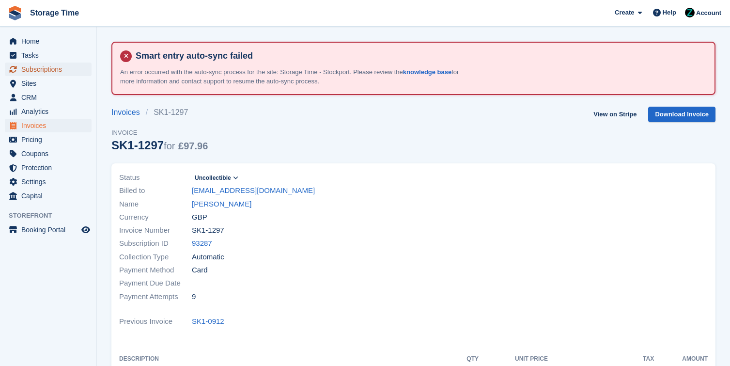
click at [67, 69] on span "Subscriptions" at bounding box center [50, 69] width 58 height 14
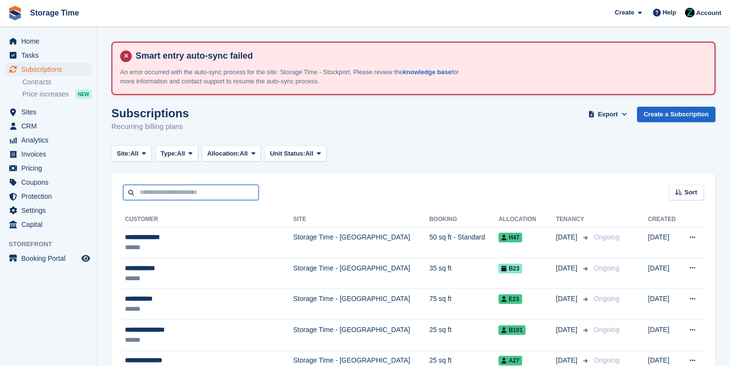
click at [174, 187] on input "text" at bounding box center [191, 192] width 136 height 16
type input "*******"
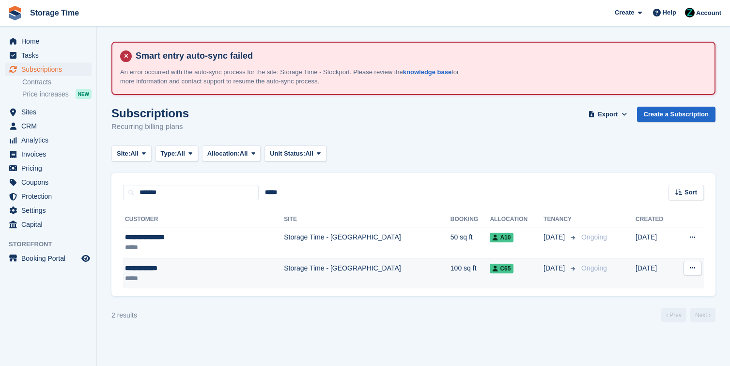
click at [208, 268] on div "**********" at bounding box center [180, 268] width 111 height 10
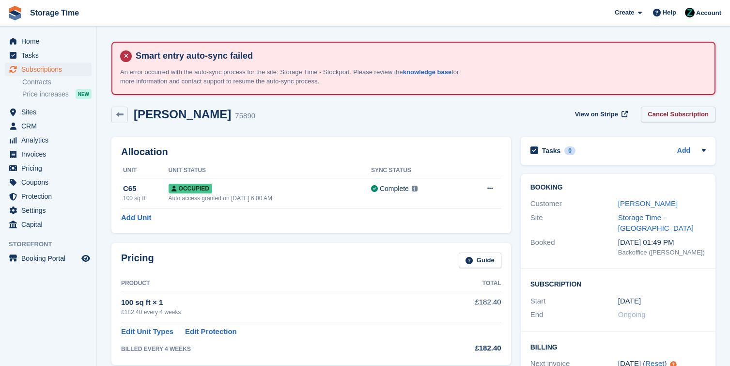
click at [666, 118] on link "Cancel Subscription" at bounding box center [678, 115] width 75 height 16
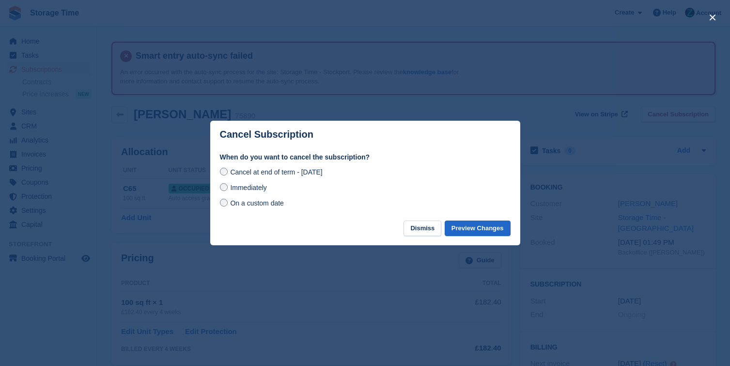
click at [242, 189] on span "Immediately" at bounding box center [248, 188] width 36 height 8
click at [490, 230] on button "Preview Changes" at bounding box center [477, 228] width 66 height 16
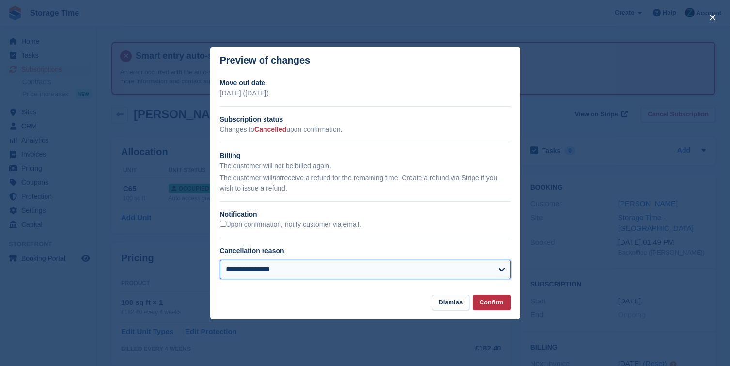
click at [305, 273] on select "**********" at bounding box center [365, 269] width 291 height 19
select select "*******"
click at [220, 260] on select "**********" at bounding box center [365, 269] width 291 height 19
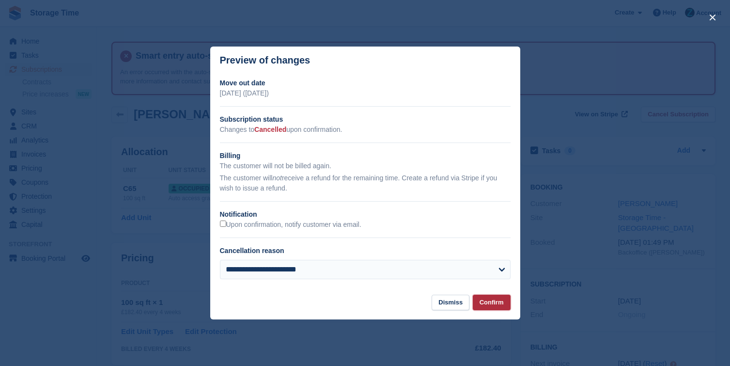
click at [497, 306] on button "Confirm" at bounding box center [492, 302] width 38 height 16
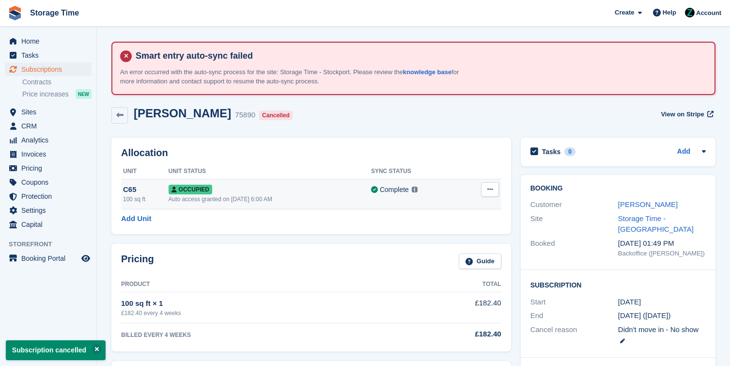
click at [488, 188] on icon at bounding box center [489, 189] width 5 height 6
click at [444, 246] on p "Deallocate" at bounding box center [452, 241] width 84 height 13
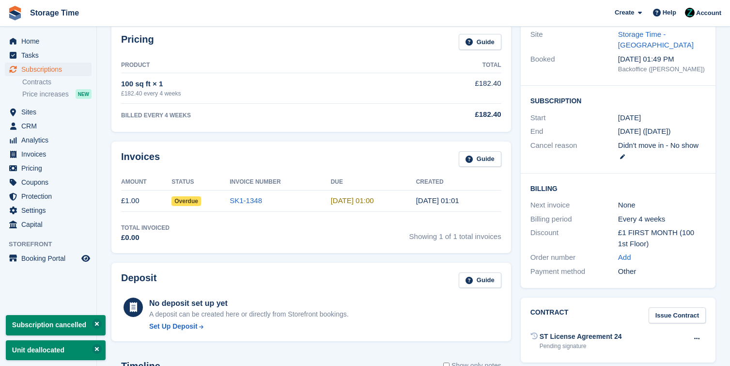
scroll to position [188, 0]
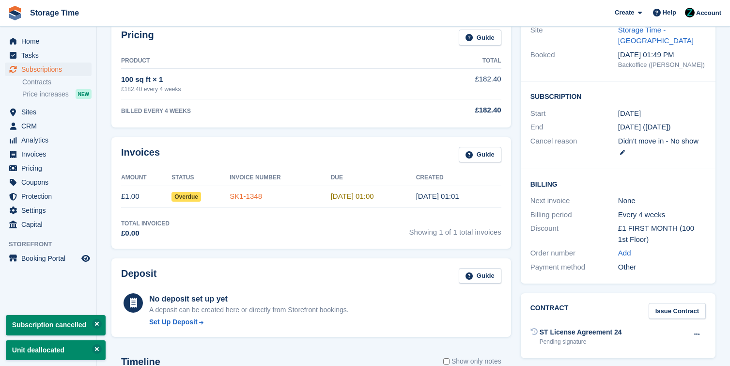
click at [258, 197] on link "SK1-1348" at bounding box center [246, 196] width 32 height 8
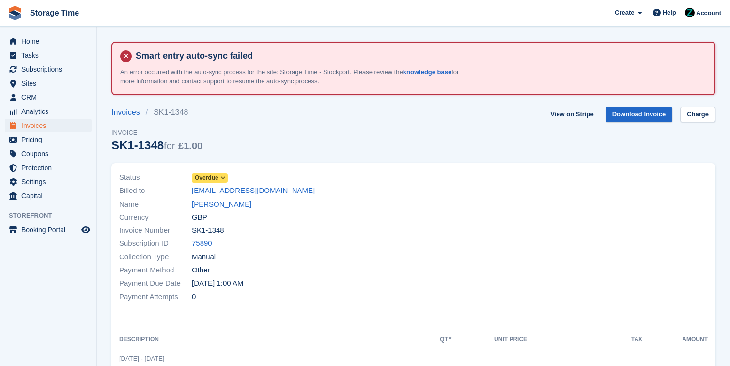
click at [221, 179] on span at bounding box center [223, 178] width 8 height 8
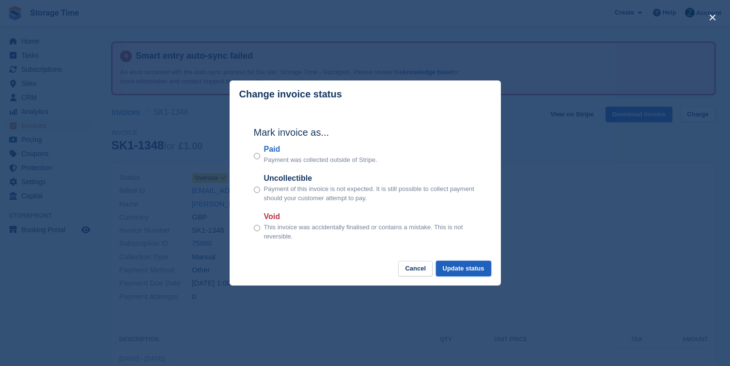
click at [478, 270] on button "Update status" at bounding box center [463, 268] width 55 height 16
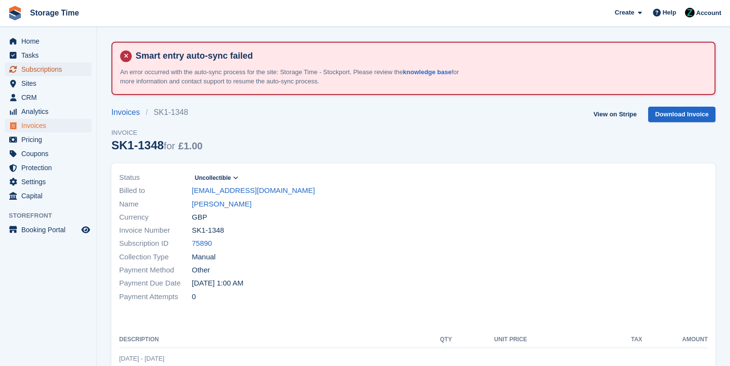
click at [51, 69] on span "Subscriptions" at bounding box center [50, 69] width 58 height 14
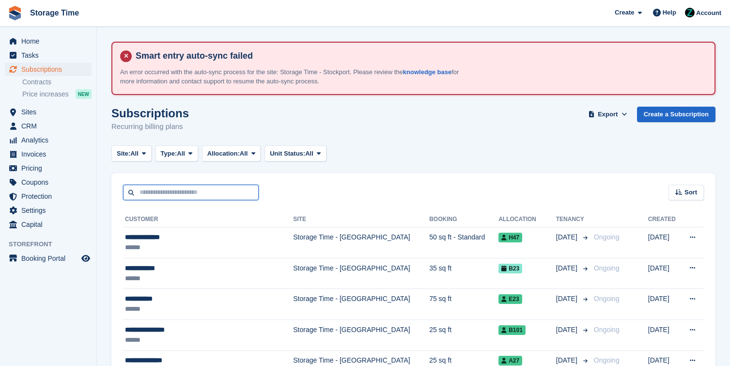
click at [160, 197] on input "text" at bounding box center [191, 192] width 136 height 16
type input "*******"
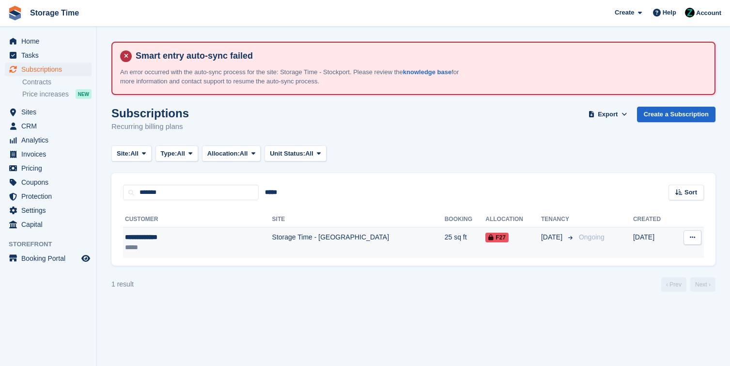
click at [200, 242] on div "**********" at bounding box center [174, 237] width 99 height 10
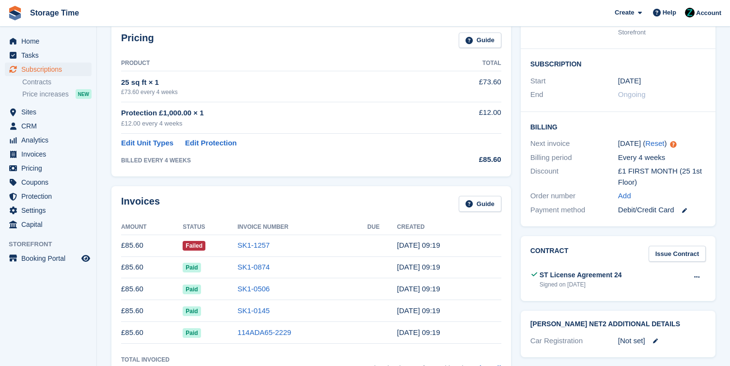
scroll to position [274, 0]
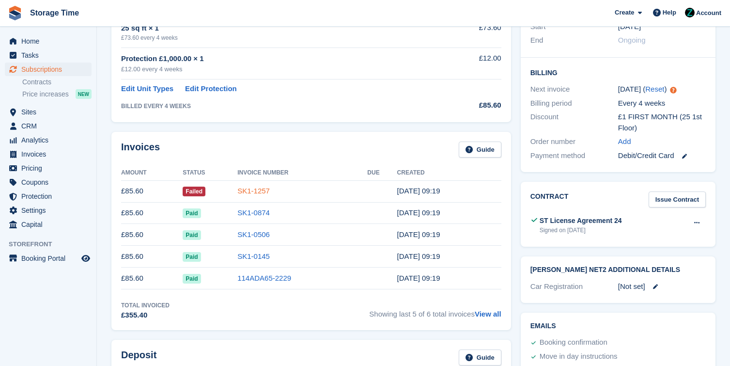
click at [262, 187] on link "SK1-1257" at bounding box center [253, 190] width 32 height 8
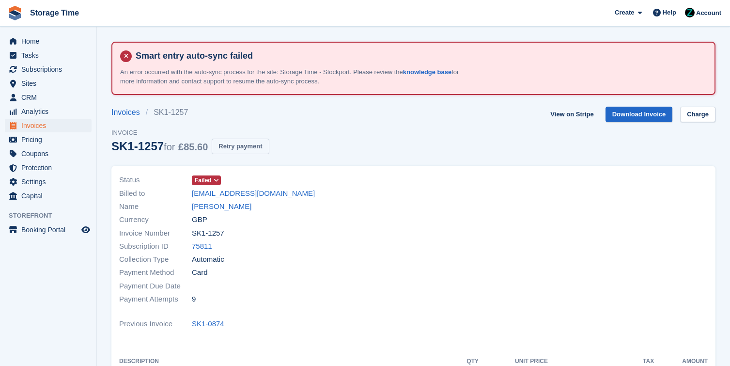
click at [235, 141] on button "Retry payment" at bounding box center [240, 146] width 57 height 16
click at [697, 115] on link "Charge" at bounding box center [697, 115] width 35 height 16
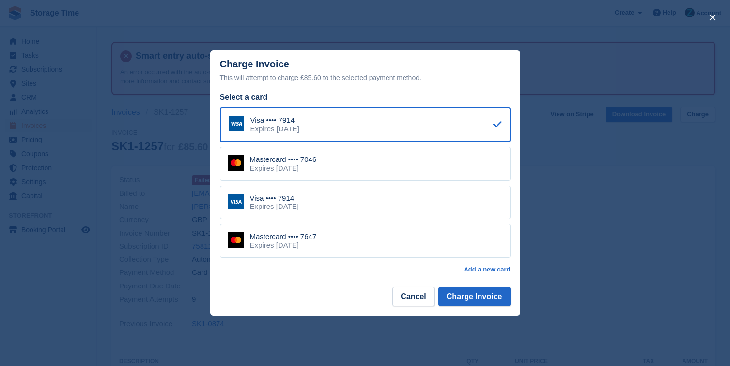
click at [440, 222] on div "Visa •••• 7914 Expires April 2027 Mastercard •••• 7046 Expires July 2028 Visa •…" at bounding box center [365, 182] width 291 height 151
click at [444, 206] on div "Visa •••• 7914 Expires April 2030" at bounding box center [365, 202] width 291 height 34
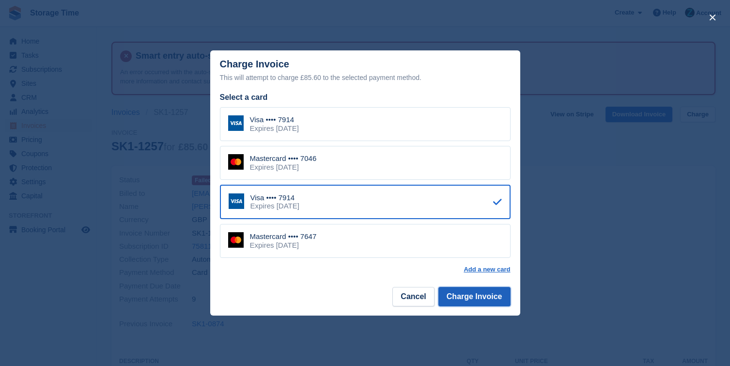
click at [488, 296] on button "Charge Invoice" at bounding box center [474, 296] width 72 height 19
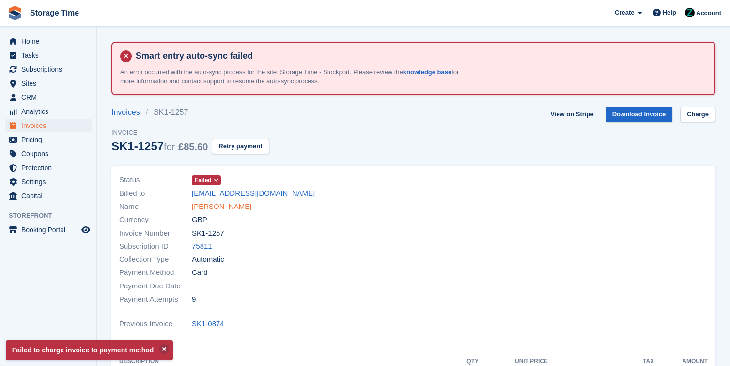
click at [227, 205] on link "[PERSON_NAME]" at bounding box center [222, 206] width 60 height 11
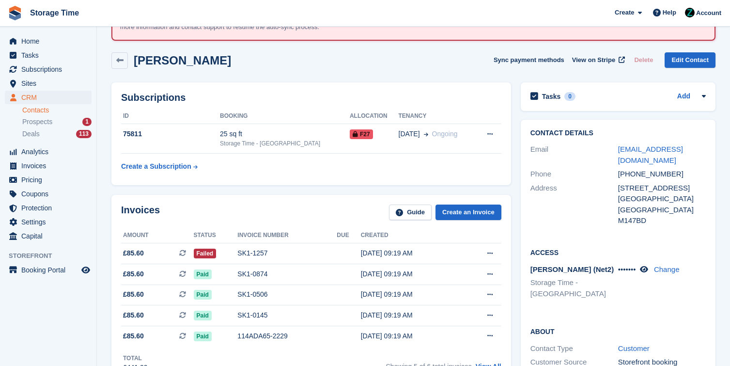
scroll to position [55, 0]
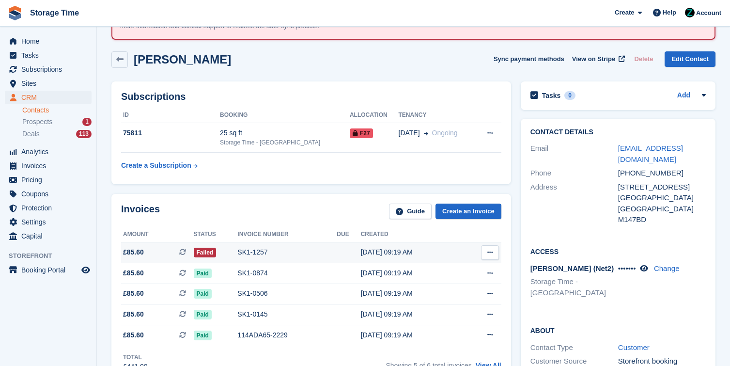
click at [264, 252] on div "SK1-1257" at bounding box center [286, 252] width 99 height 10
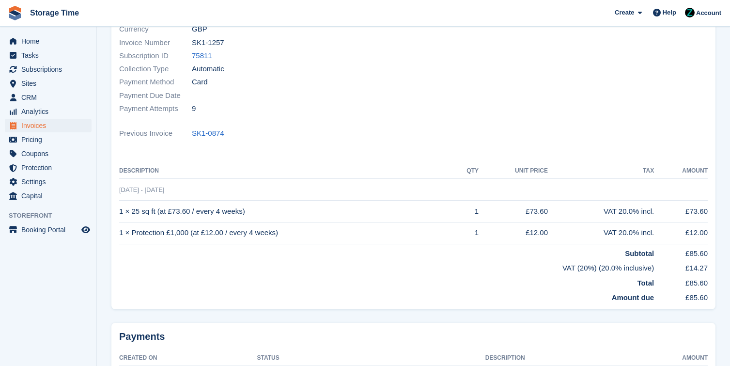
scroll to position [200, 0]
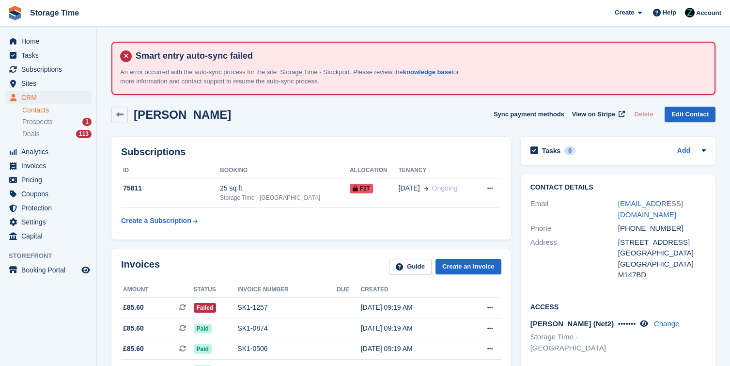
scroll to position [55, 0]
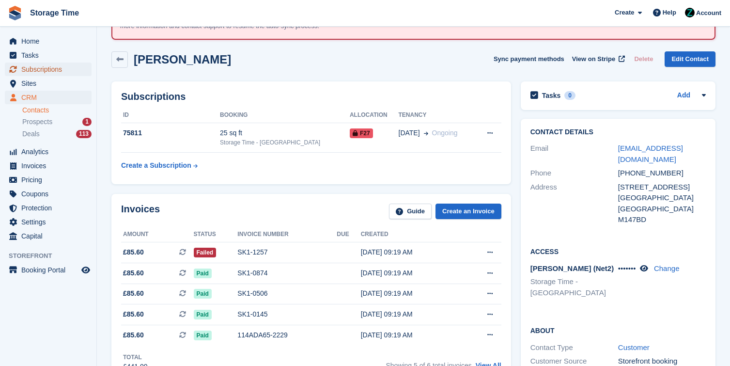
click at [42, 69] on span "Subscriptions" at bounding box center [50, 69] width 58 height 14
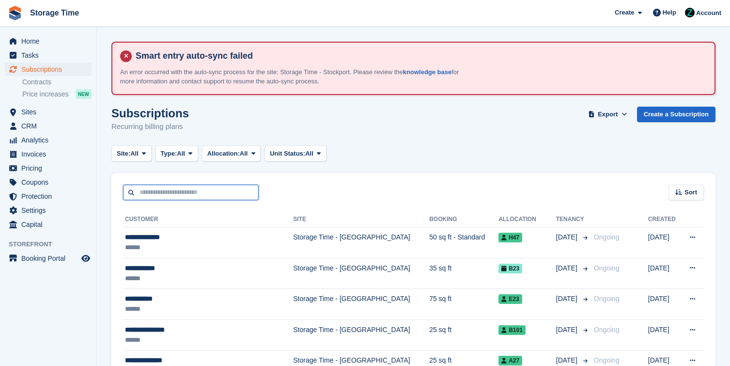
click at [191, 192] on input "text" at bounding box center [191, 192] width 136 height 16
type input "********"
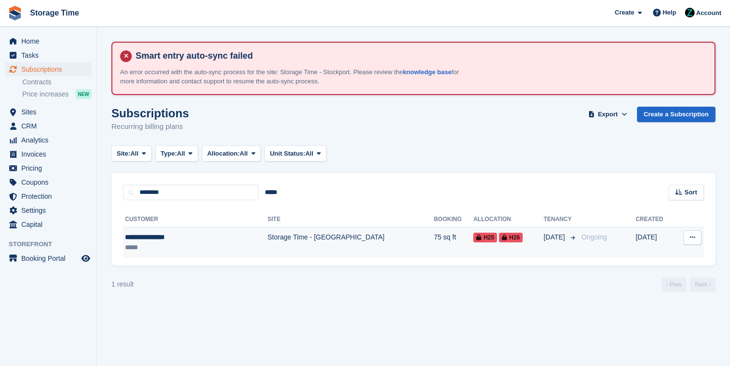
click at [284, 246] on td "Storage Time - [GEOGRAPHIC_DATA]" at bounding box center [350, 242] width 166 height 31
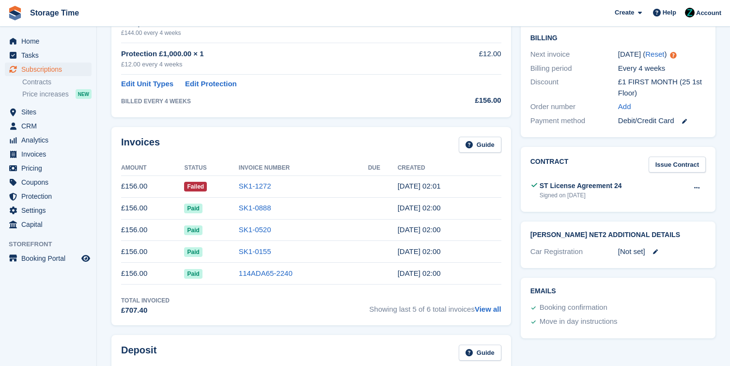
scroll to position [369, 0]
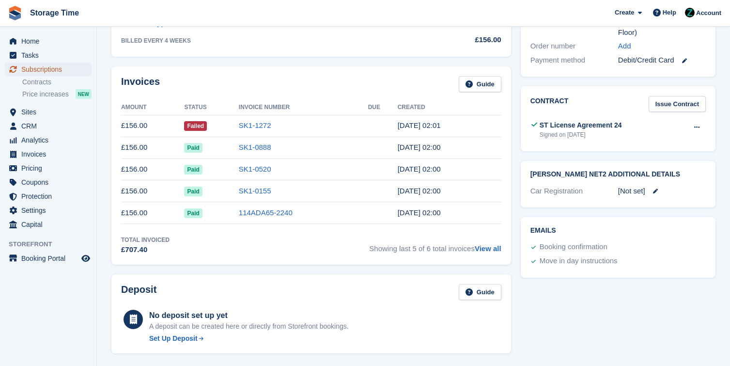
click at [53, 70] on span "Subscriptions" at bounding box center [50, 69] width 58 height 14
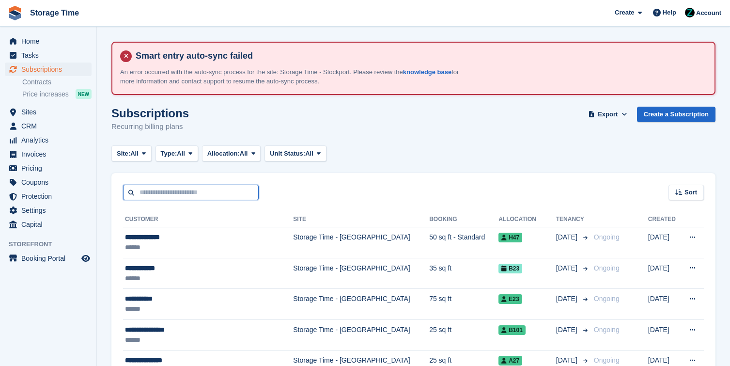
click at [206, 187] on input "text" at bounding box center [191, 192] width 136 height 16
type input "***"
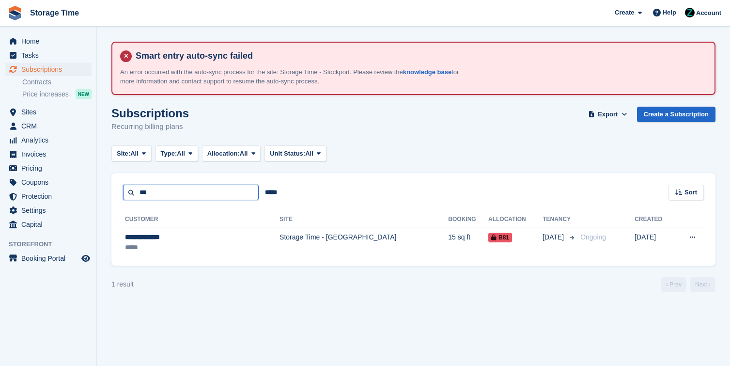
drag, startPoint x: 223, startPoint y: 198, endPoint x: 112, endPoint y: 167, distance: 114.7
click at [112, 167] on turbo-frame "Subscriptions Recurring billing plans Export Export Subscriptions Export a CSV …" at bounding box center [413, 199] width 604 height 185
type input "*******"
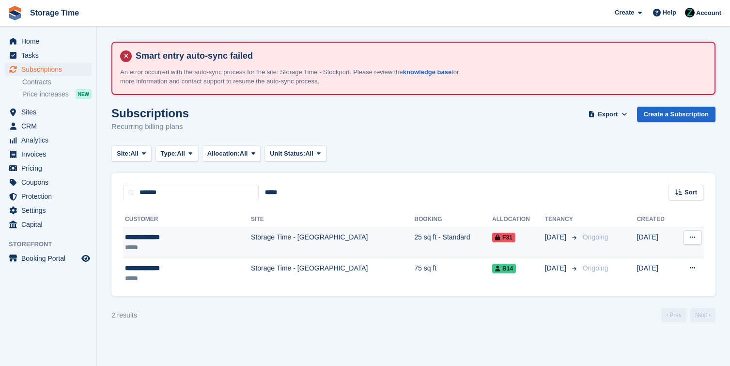
click at [251, 244] on td "Storage Time - [GEOGRAPHIC_DATA]" at bounding box center [332, 242] width 163 height 31
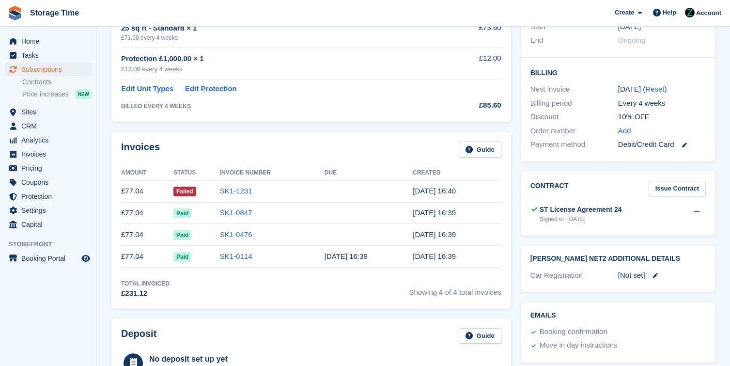
scroll to position [284, 0]
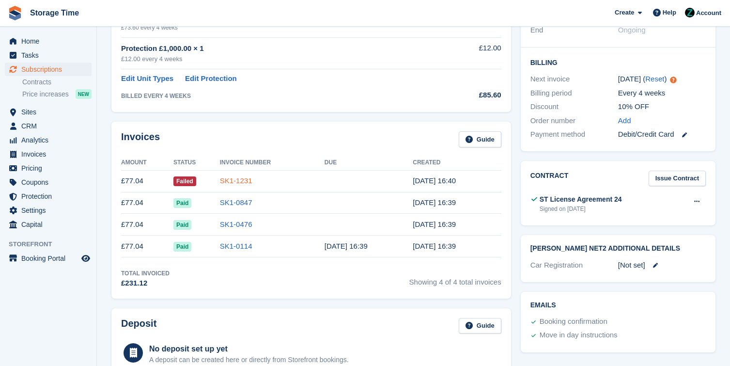
click at [237, 179] on link "SK1-1231" at bounding box center [236, 180] width 32 height 8
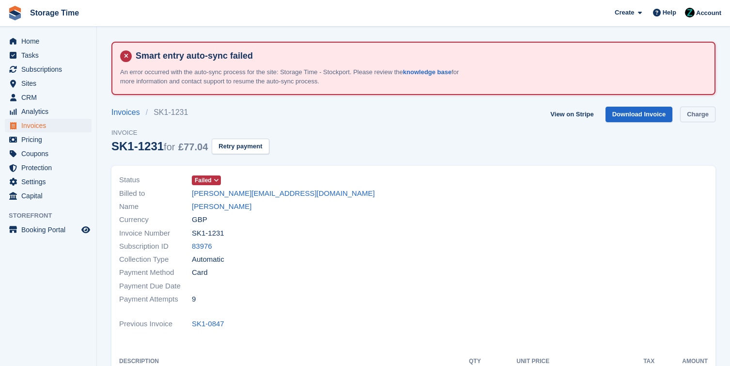
click at [693, 110] on link "Charge" at bounding box center [697, 115] width 35 height 16
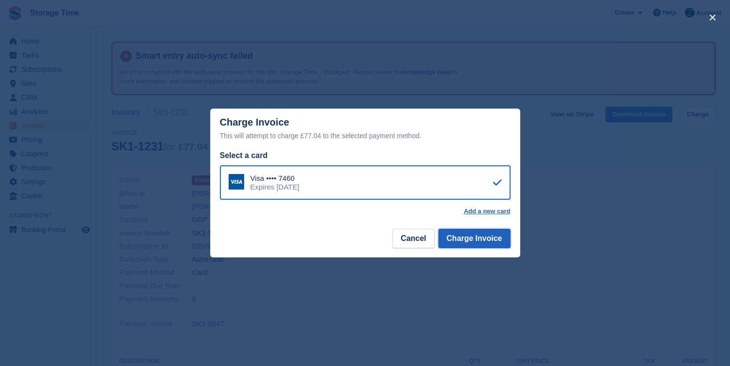
click at [471, 233] on button "Charge Invoice" at bounding box center [474, 238] width 72 height 19
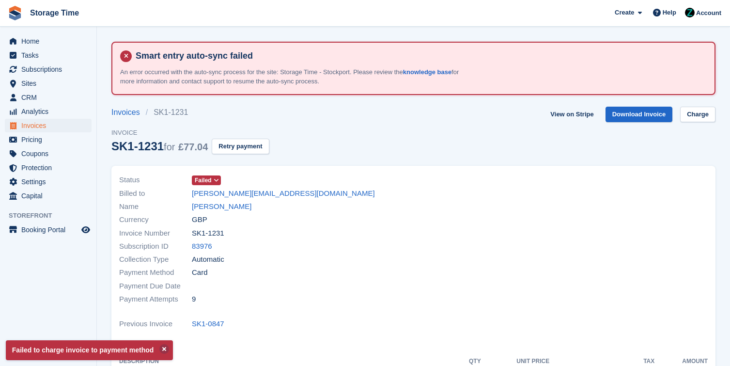
click at [488, 246] on div at bounding box center [564, 240] width 300 height 144
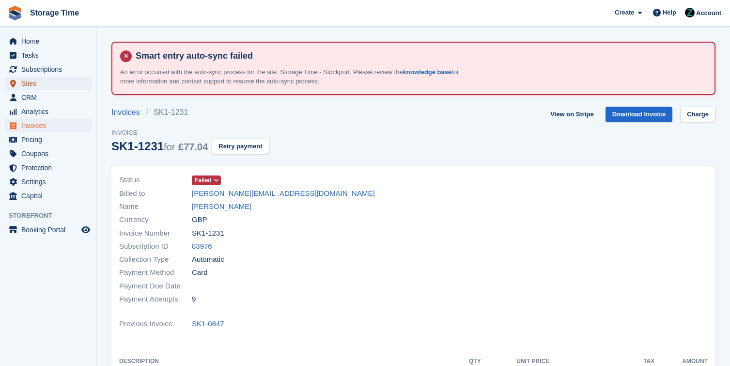
click at [50, 77] on span "Sites" at bounding box center [50, 84] width 58 height 14
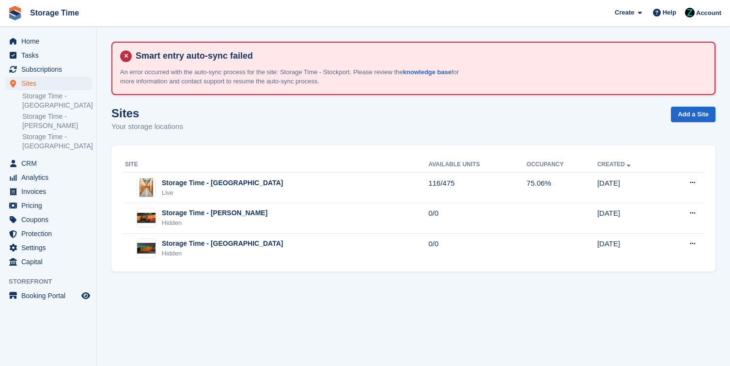
click at [62, 62] on ul "Tasks" at bounding box center [48, 55] width 96 height 14
click at [61, 69] on span "Subscriptions" at bounding box center [50, 69] width 58 height 14
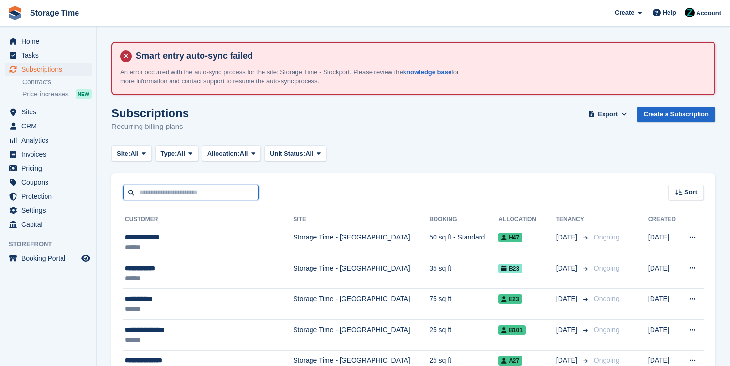
click at [188, 194] on input "text" at bounding box center [191, 192] width 136 height 16
type input "*"
type input "**********"
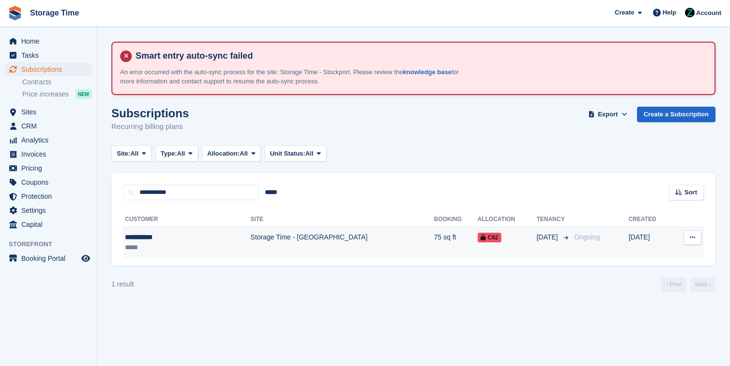
click at [250, 244] on td "Storage Time - [GEOGRAPHIC_DATA]" at bounding box center [342, 242] width 184 height 31
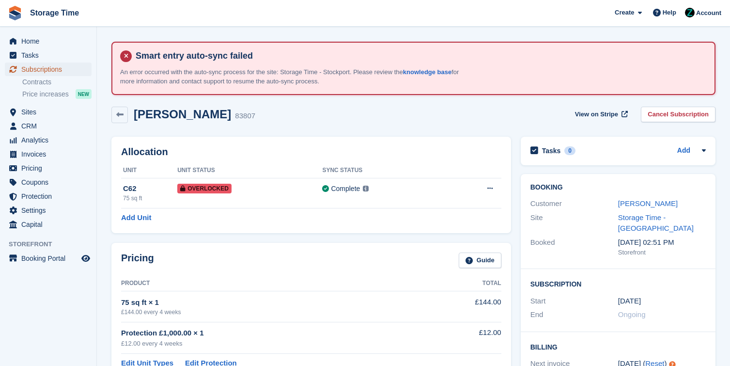
click at [59, 71] on span "Subscriptions" at bounding box center [50, 69] width 58 height 14
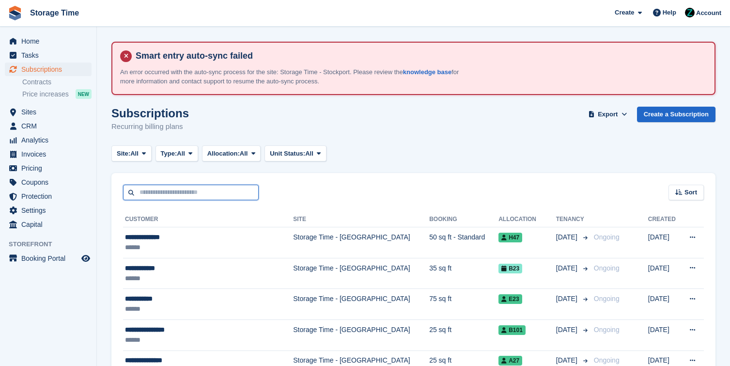
click at [252, 195] on input "text" at bounding box center [191, 192] width 136 height 16
type input "***"
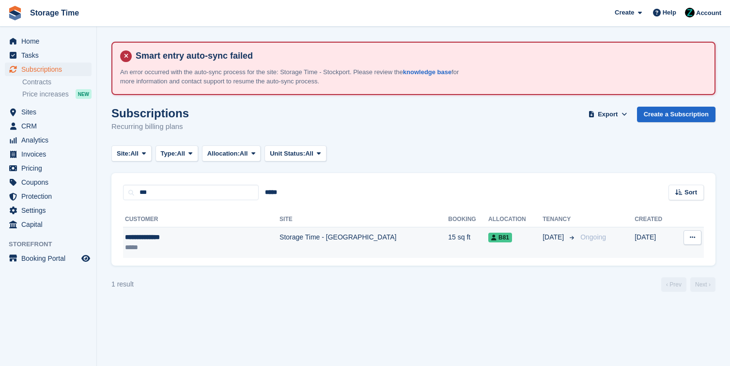
click at [279, 242] on td "Storage Time - [GEOGRAPHIC_DATA]" at bounding box center [363, 242] width 169 height 31
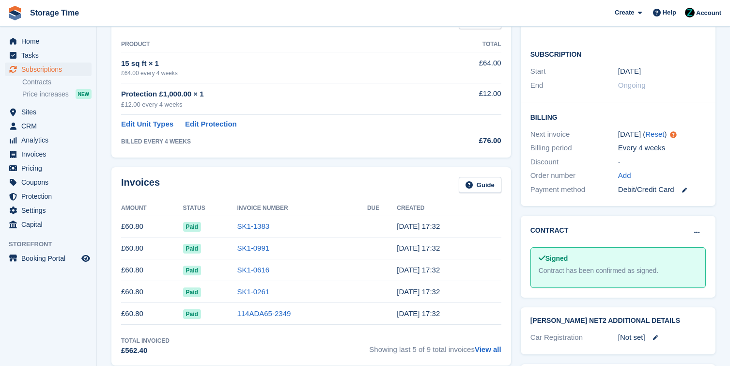
scroll to position [241, 0]
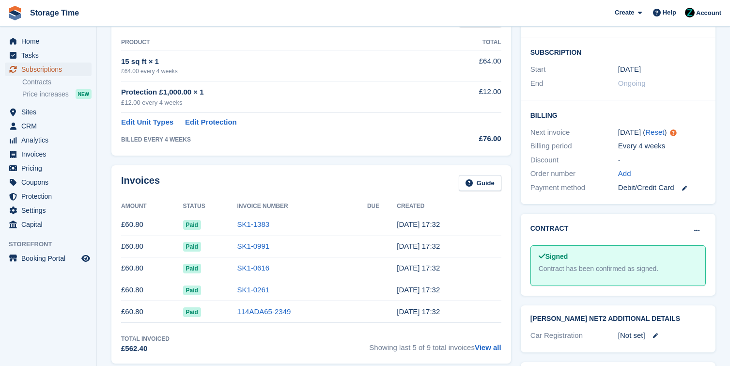
click at [38, 67] on span "Subscriptions" at bounding box center [50, 69] width 58 height 14
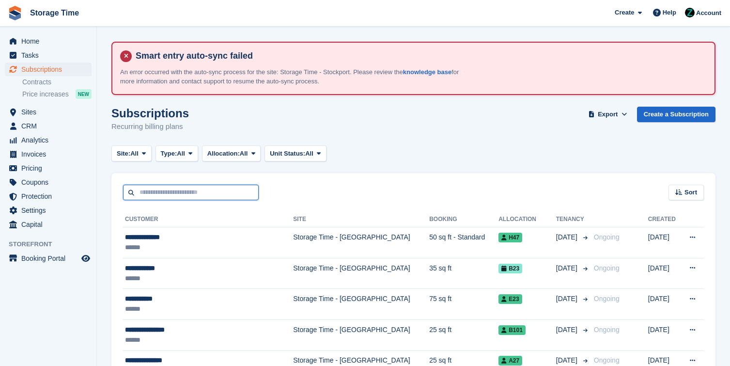
click at [195, 195] on input "text" at bounding box center [191, 192] width 136 height 16
type input "***"
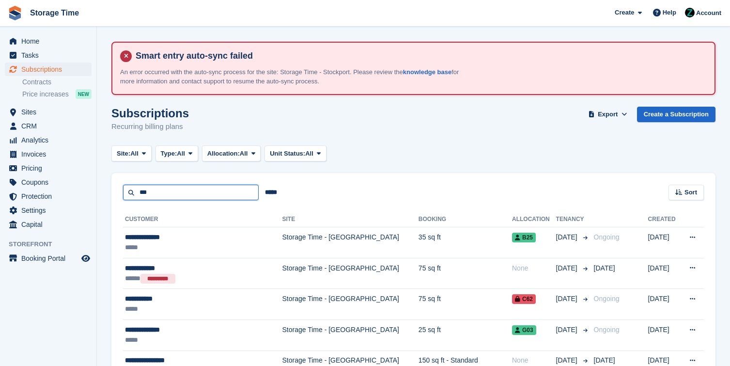
click at [195, 193] on input "***" at bounding box center [191, 192] width 136 height 16
type input "********"
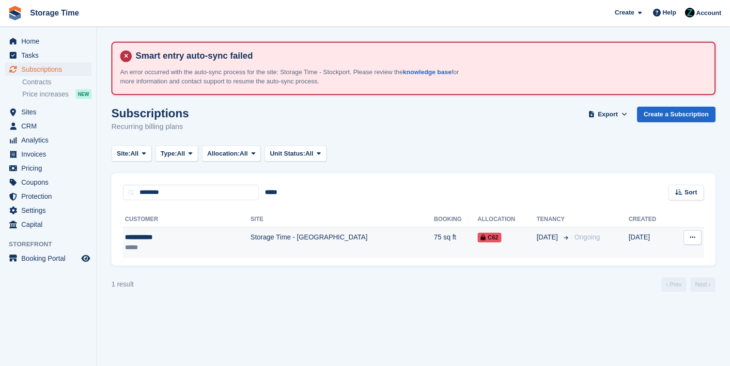
click at [250, 242] on td "Storage Time - [GEOGRAPHIC_DATA]" at bounding box center [342, 242] width 184 height 31
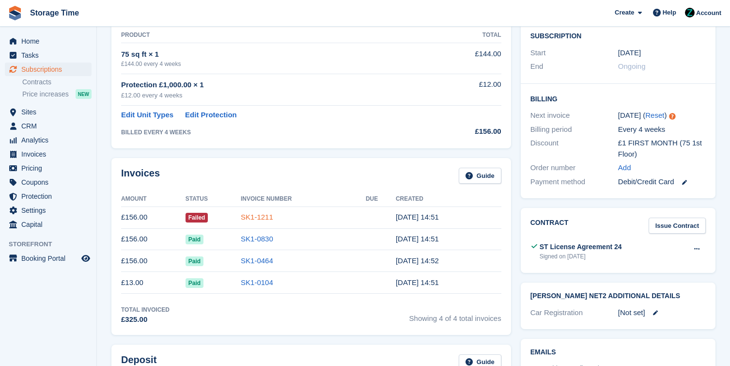
scroll to position [253, 0]
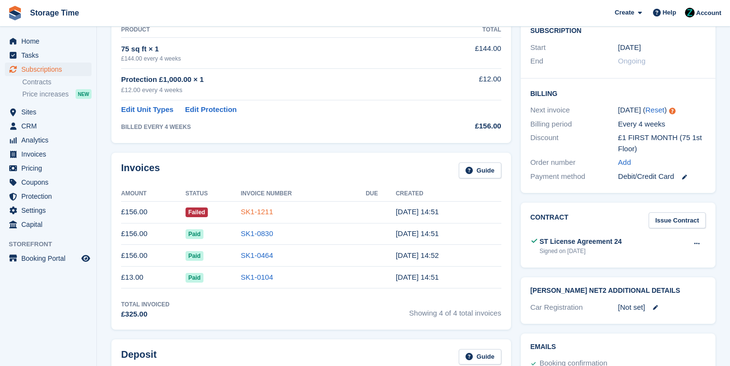
click at [263, 212] on link "SK1-1211" at bounding box center [257, 211] width 32 height 8
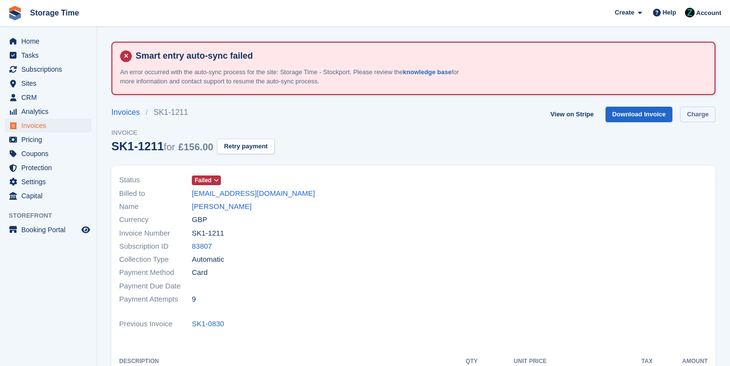
click at [697, 112] on link "Charge" at bounding box center [697, 115] width 35 height 16
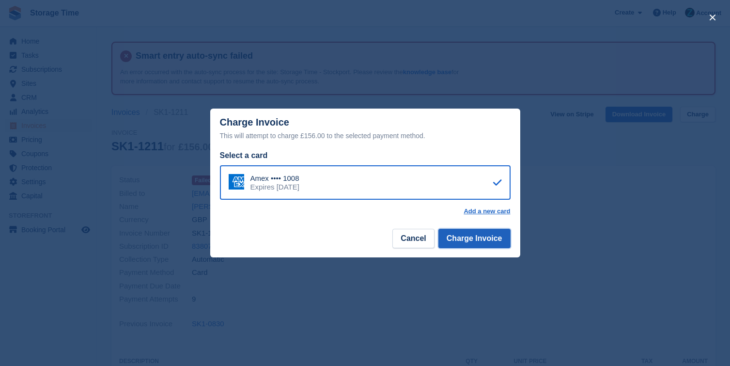
click at [484, 235] on button "Charge Invoice" at bounding box center [474, 238] width 72 height 19
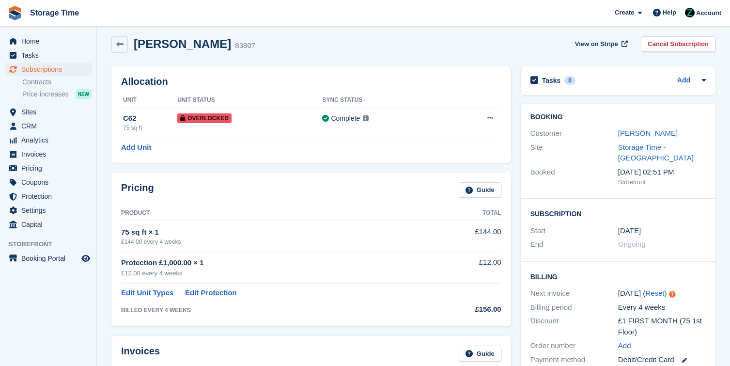
scroll to position [71, 0]
click at [641, 137] on div "[PERSON_NAME]" at bounding box center [662, 132] width 88 height 11
click at [642, 132] on link "[PERSON_NAME]" at bounding box center [648, 132] width 60 height 8
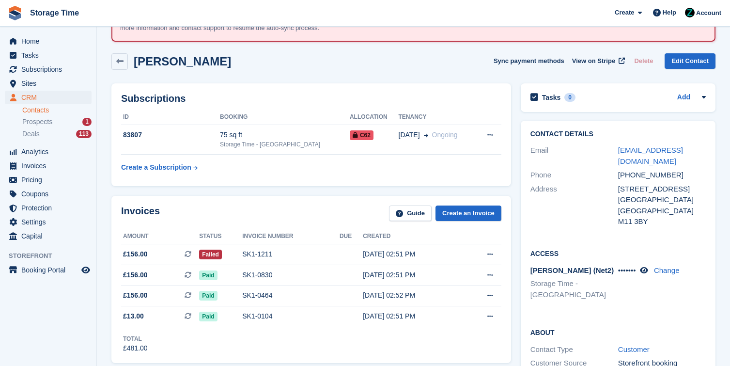
scroll to position [54, 0]
click at [272, 253] on div "SK1-1211" at bounding box center [290, 253] width 97 height 10
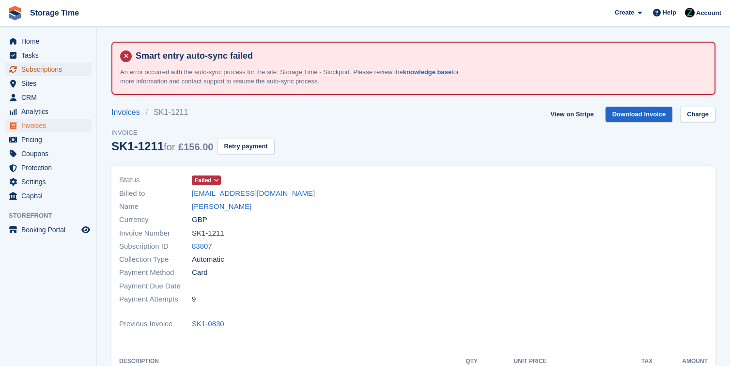
click at [43, 65] on span "Subscriptions" at bounding box center [50, 69] width 58 height 14
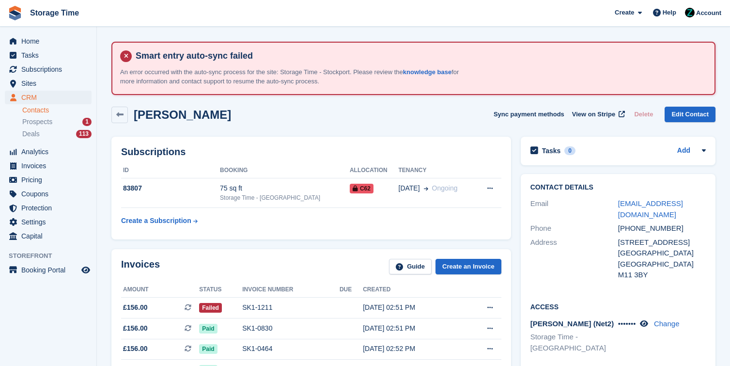
scroll to position [54, 0]
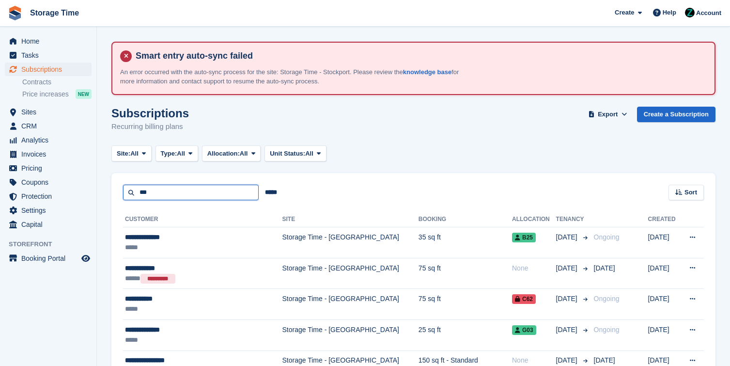
click at [189, 190] on input "***" at bounding box center [191, 192] width 136 height 16
drag, startPoint x: 112, startPoint y: 190, endPoint x: 91, endPoint y: 187, distance: 21.0
type input "******"
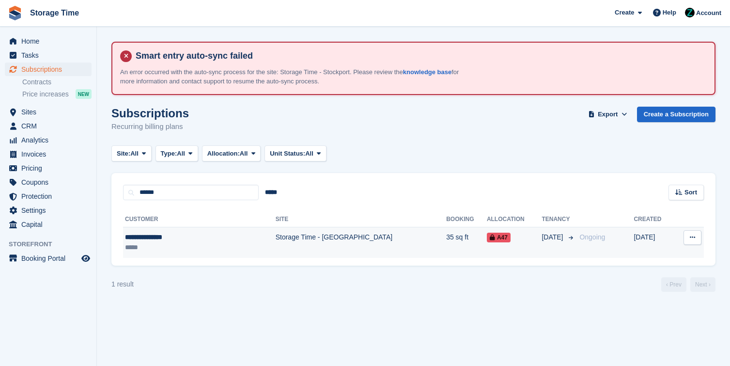
click at [187, 234] on div "**********" at bounding box center [176, 237] width 103 height 10
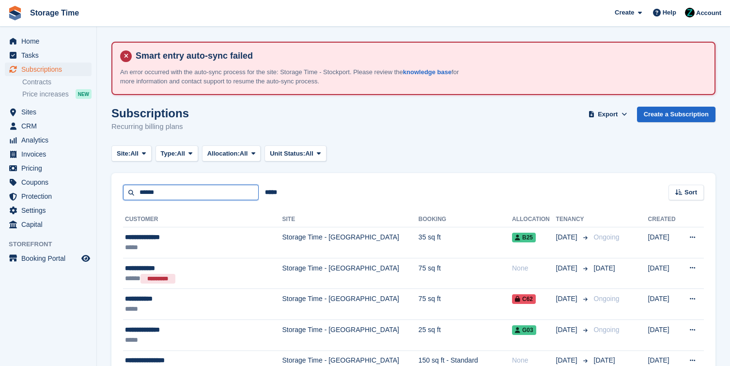
click at [187, 194] on input "******" at bounding box center [191, 192] width 136 height 16
drag, startPoint x: 188, startPoint y: 194, endPoint x: 58, endPoint y: 183, distance: 130.7
type input "******"
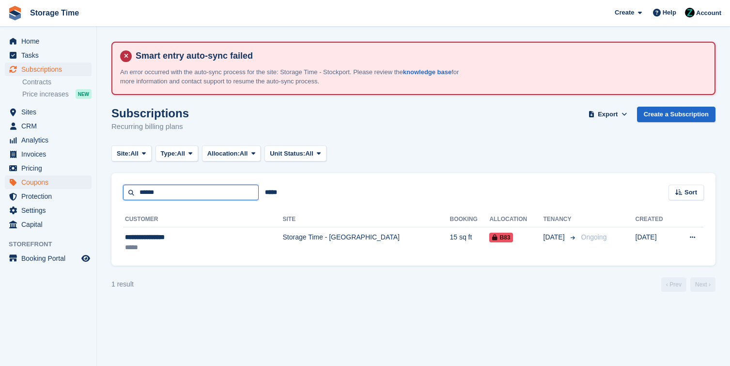
drag, startPoint x: 178, startPoint y: 195, endPoint x: 91, endPoint y: 185, distance: 87.7
click at [91, 185] on div "Home Tasks Subscriptions Subscriptions Subscriptions Contracts Price increases …" at bounding box center [365, 183] width 730 height 366
type input "*****"
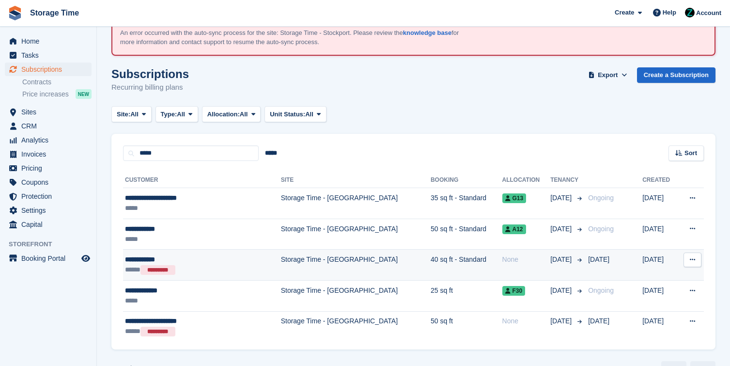
scroll to position [48, 0]
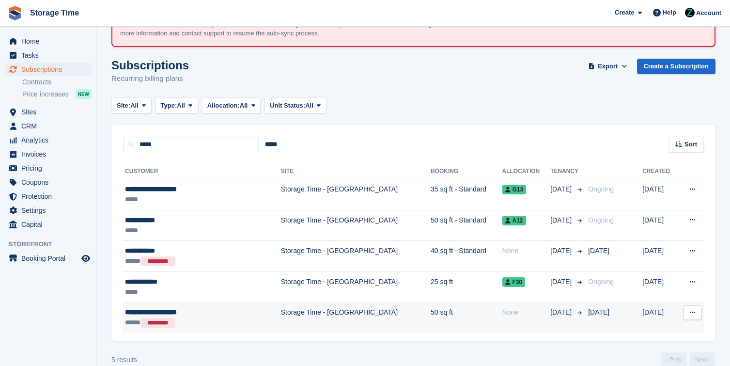
click at [230, 322] on div "***** *********" at bounding box center [185, 322] width 121 height 10
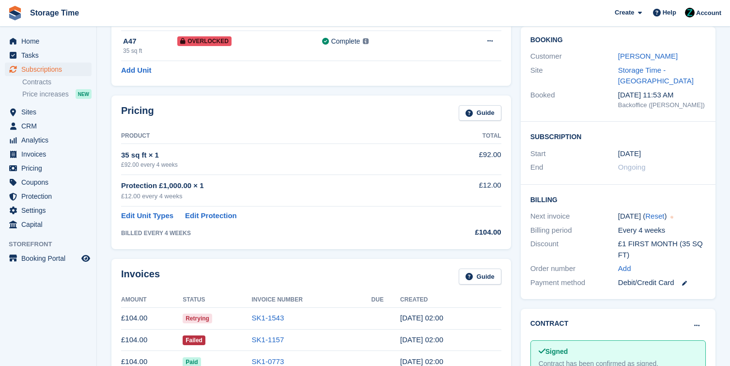
scroll to position [118, 0]
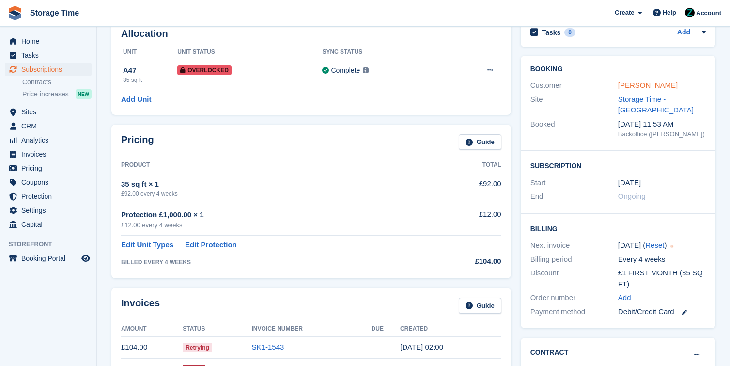
click at [659, 86] on link "[PERSON_NAME]" at bounding box center [648, 85] width 60 height 8
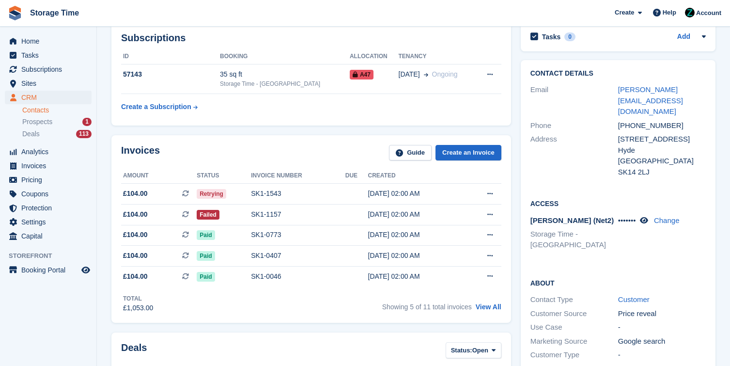
scroll to position [116, 0]
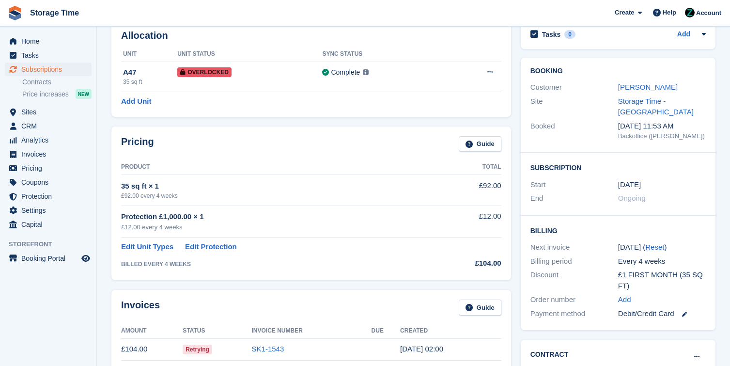
scroll to position [118, 0]
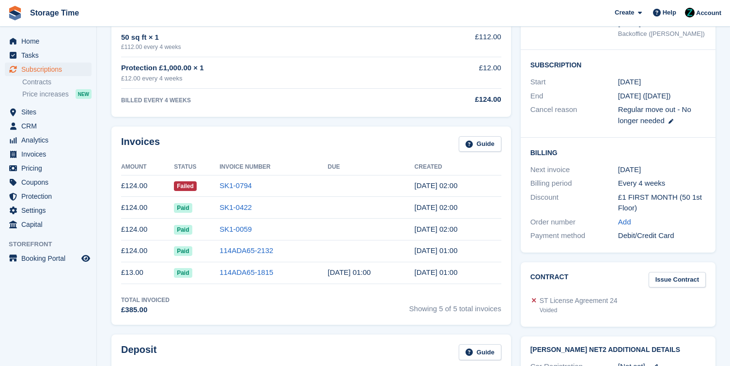
scroll to position [251, 0]
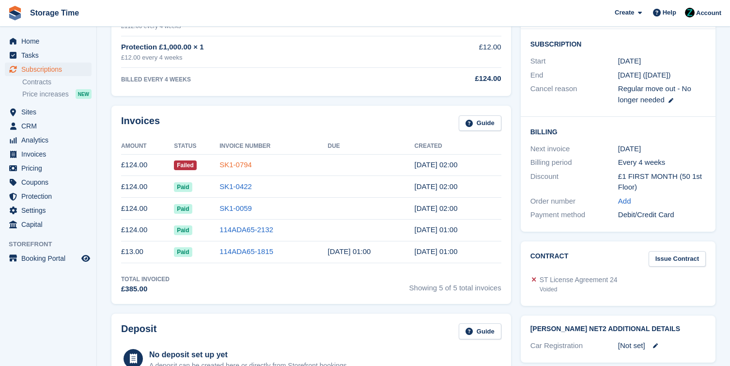
click at [247, 168] on link "SK1-0794" at bounding box center [235, 164] width 32 height 8
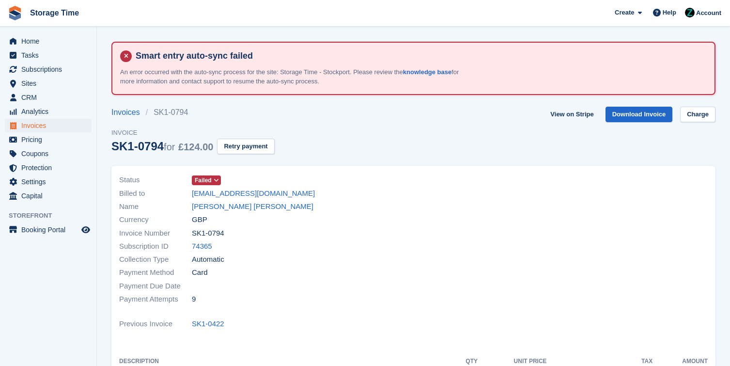
click at [202, 170] on div "Status Failed Billed to sarahhawcroft@gmail.com Name Sarah Louise Hawcroft Curr…" at bounding box center [263, 240] width 300 height 144
click at [202, 176] on span "Failed" at bounding box center [203, 180] width 17 height 9
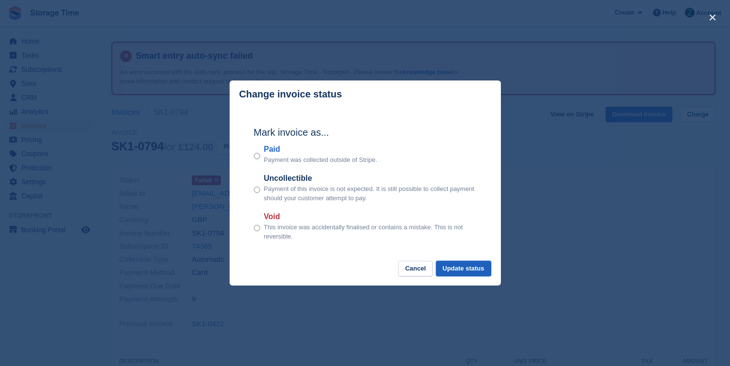
click at [467, 267] on button "Update status" at bounding box center [463, 268] width 55 height 16
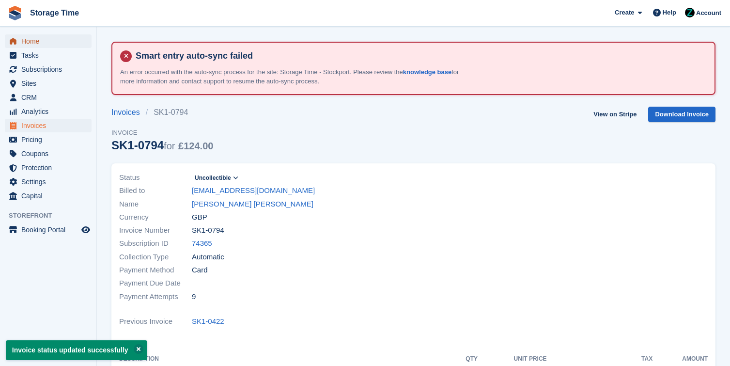
click at [35, 41] on span "Home" at bounding box center [50, 41] width 58 height 14
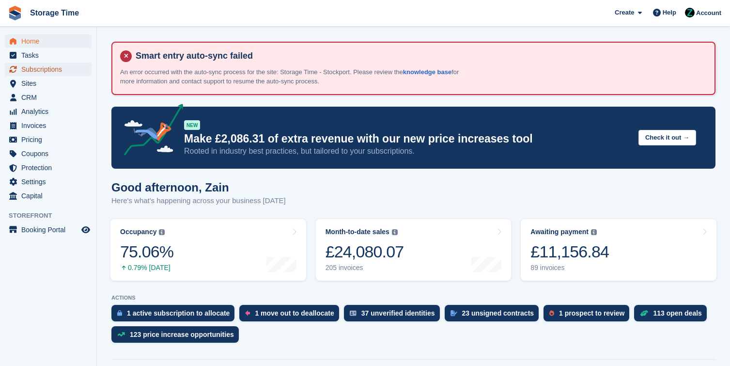
click at [54, 72] on span "Subscriptions" at bounding box center [50, 69] width 58 height 14
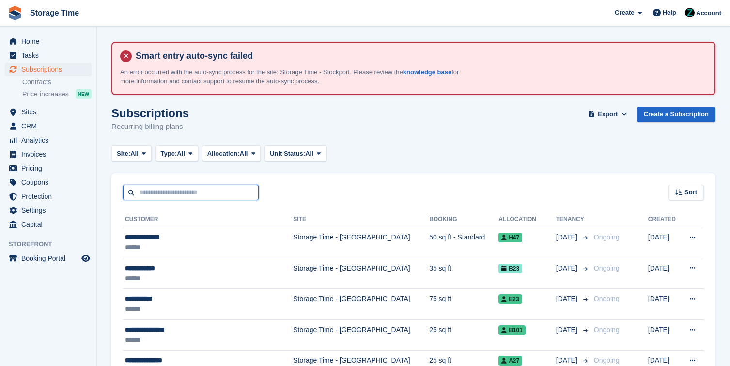
click at [210, 197] on input "text" at bounding box center [191, 192] width 136 height 16
type input "******"
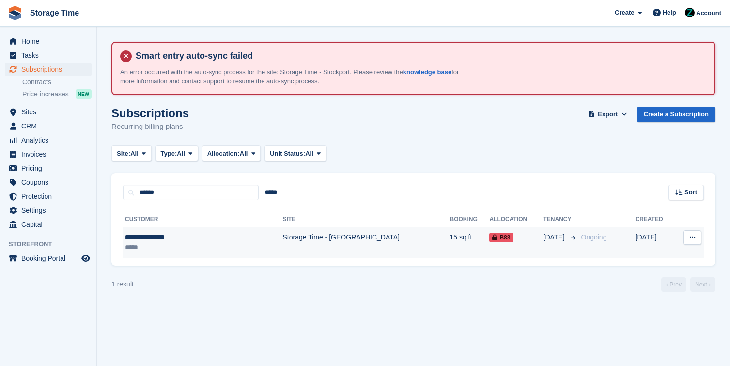
click at [283, 235] on td "Storage Time - [GEOGRAPHIC_DATA]" at bounding box center [366, 242] width 167 height 31
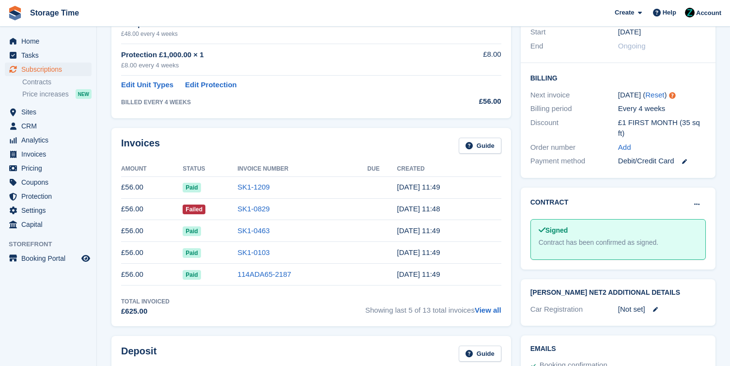
scroll to position [279, 0]
click at [250, 189] on link "SK1-1209" at bounding box center [253, 186] width 32 height 8
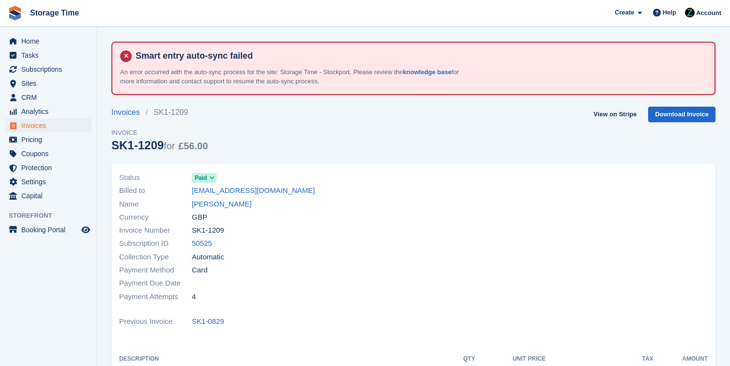
scroll to position [88, 0]
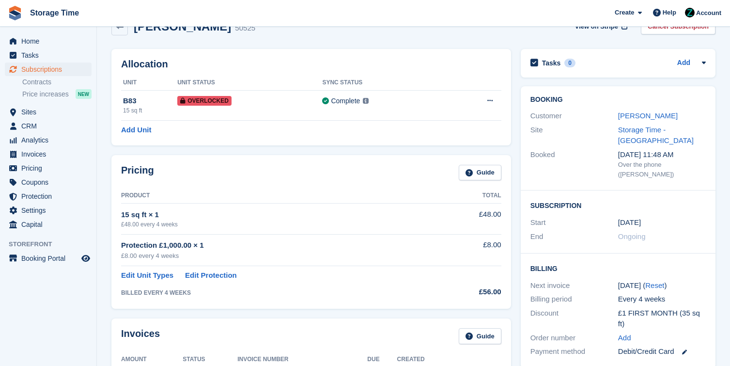
scroll to position [279, 0]
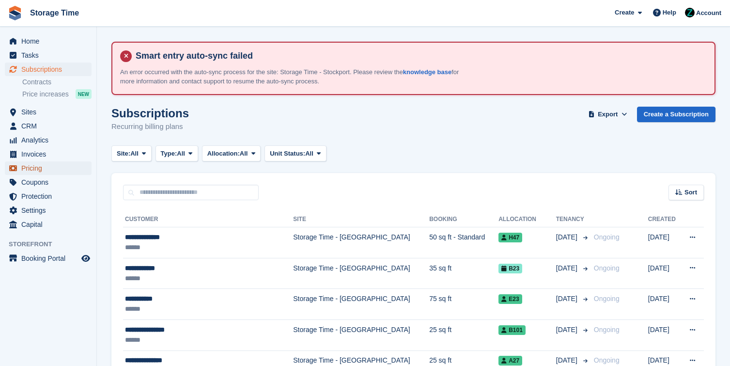
click at [37, 168] on span "Pricing" at bounding box center [50, 168] width 58 height 14
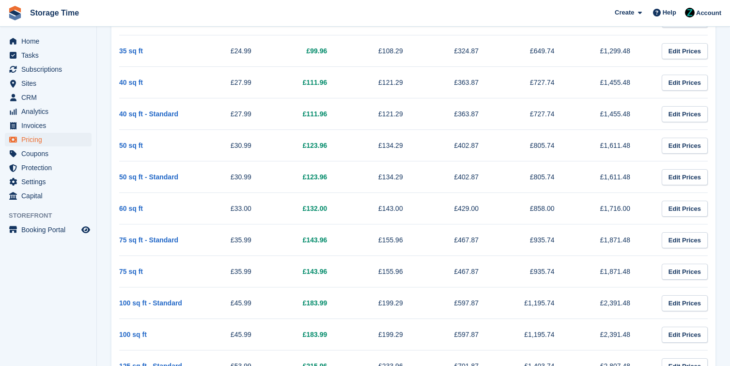
scroll to position [521, 0]
drag, startPoint x: 257, startPoint y: 271, endPoint x: 219, endPoint y: 270, distance: 37.8
click at [219, 270] on td "£35.99" at bounding box center [233, 270] width 76 height 31
click at [226, 272] on td "£35.99" at bounding box center [233, 270] width 76 height 31
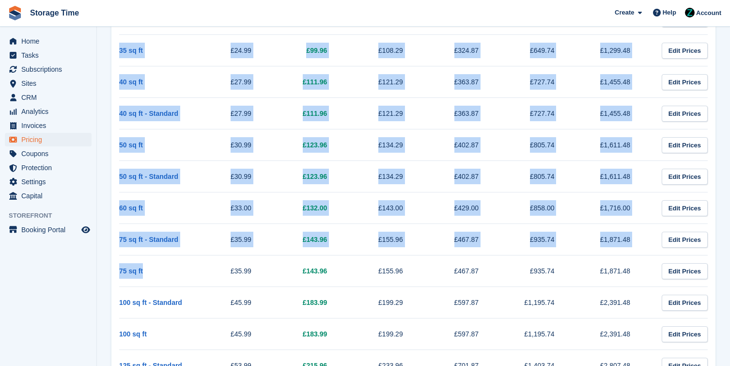
drag, startPoint x: 146, startPoint y: 272, endPoint x: 119, endPoint y: 272, distance: 27.6
click at [119, 272] on div "Unit Type Every week Storefront Every 4 weeks Every month Every 3 months Every …" at bounding box center [413, 293] width 604 height 1197
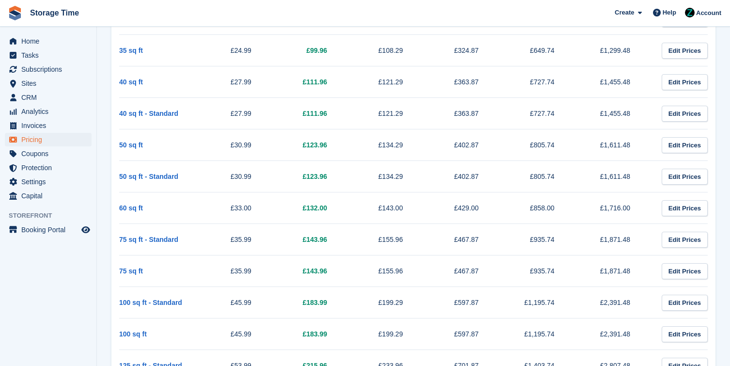
click at [165, 273] on td "75 sq ft" at bounding box center [157, 270] width 76 height 31
drag, startPoint x: 223, startPoint y: 271, endPoint x: 261, endPoint y: 275, distance: 38.9
click at [262, 275] on td "£35.99" at bounding box center [233, 270] width 76 height 31
click at [259, 276] on td "£35.99" at bounding box center [233, 270] width 76 height 31
drag, startPoint x: 260, startPoint y: 275, endPoint x: 225, endPoint y: 268, distance: 35.9
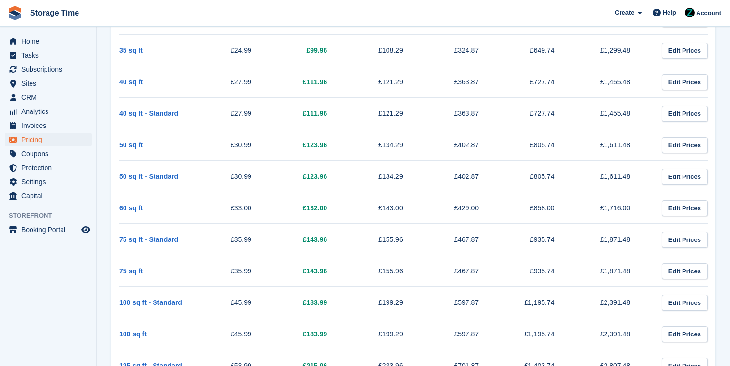
click at [225, 268] on td "£35.99" at bounding box center [233, 270] width 76 height 31
click at [57, 71] on span "Subscriptions" at bounding box center [50, 69] width 58 height 14
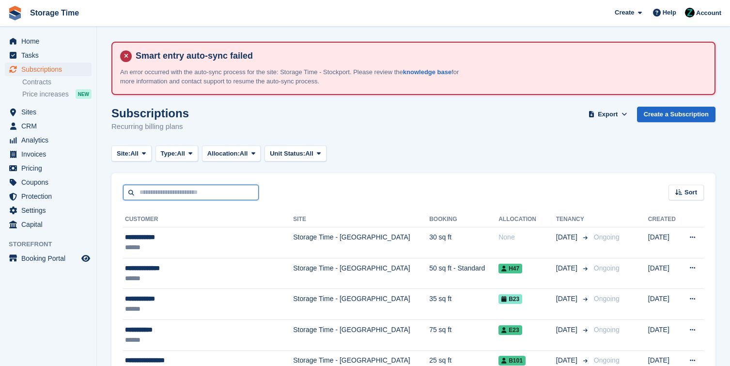
click at [197, 191] on input "text" at bounding box center [191, 192] width 136 height 16
type input "*****"
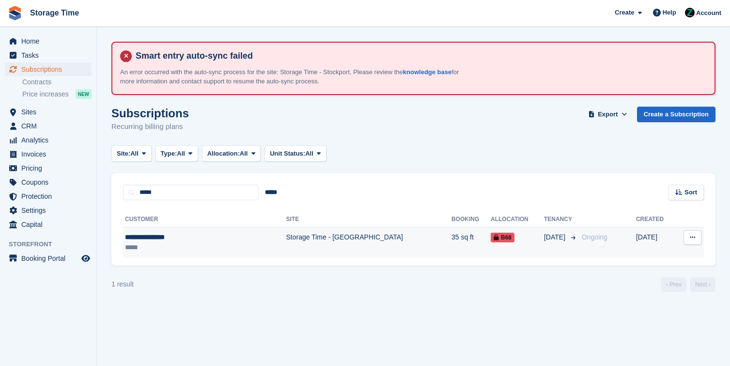
click at [286, 242] on td "Storage Time - [GEOGRAPHIC_DATA]" at bounding box center [368, 242] width 165 height 31
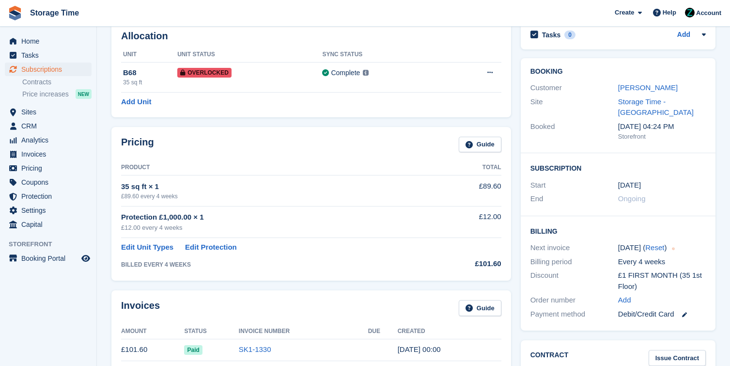
scroll to position [114, 0]
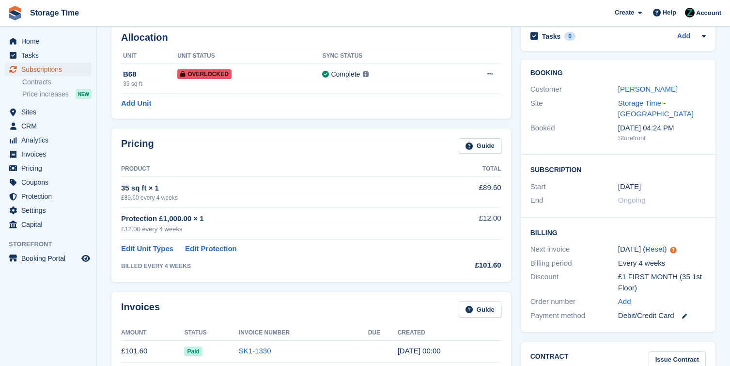
click at [67, 70] on span "Subscriptions" at bounding box center [50, 69] width 58 height 14
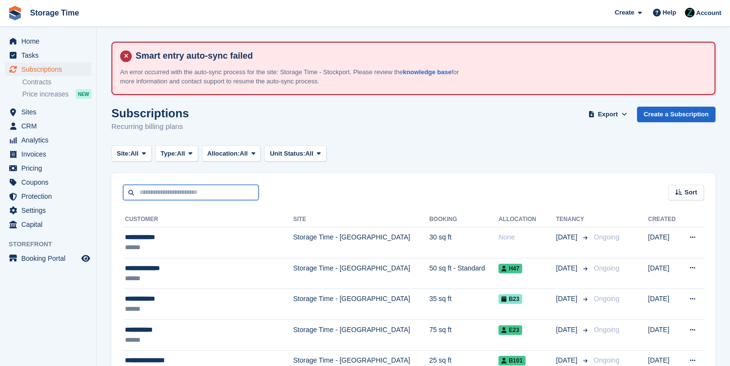
click at [188, 191] on input "text" at bounding box center [191, 192] width 136 height 16
type input "******"
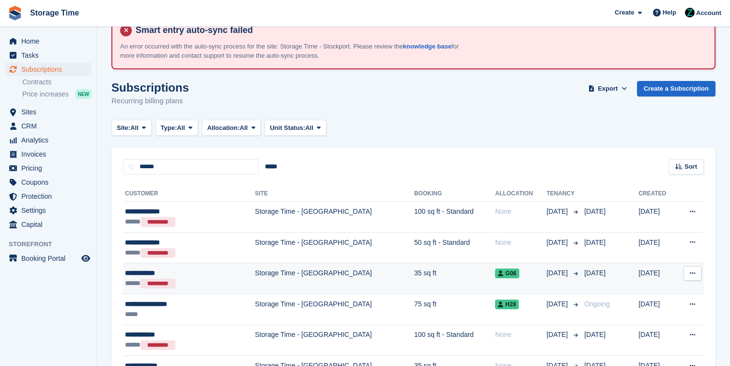
scroll to position [33, 0]
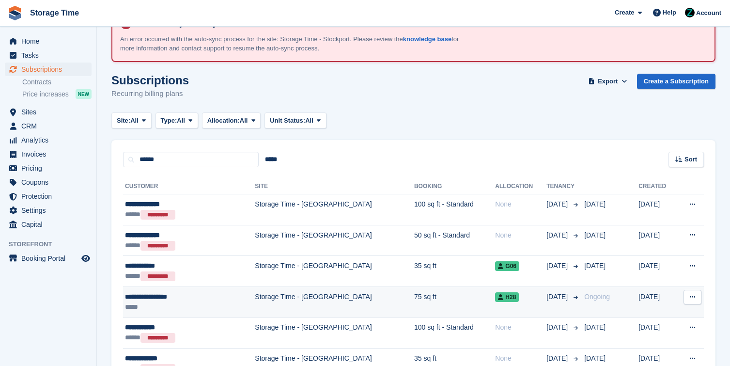
click at [255, 313] on td "Storage Time - [GEOGRAPHIC_DATA]" at bounding box center [334, 301] width 159 height 31
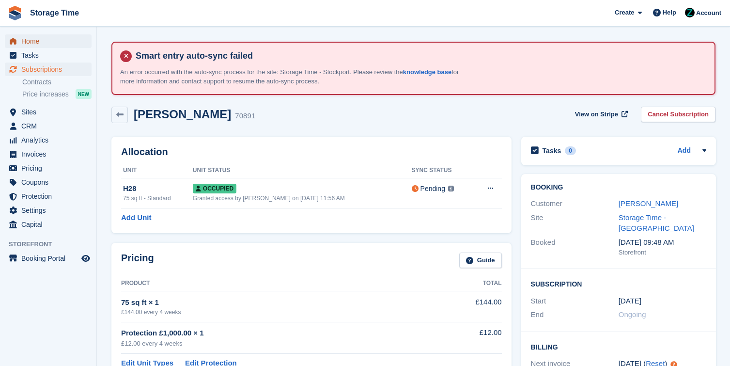
click at [54, 43] on span "Home" at bounding box center [50, 41] width 58 height 14
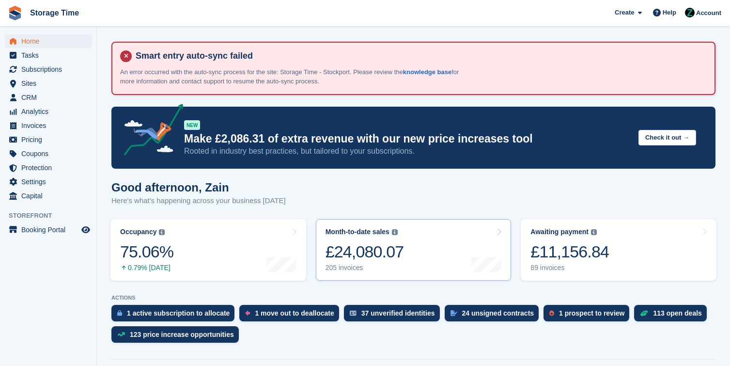
click at [465, 251] on link "Month-to-date sales The sum of all finalised invoices generated this month to d…" at bounding box center [414, 249] width 196 height 61
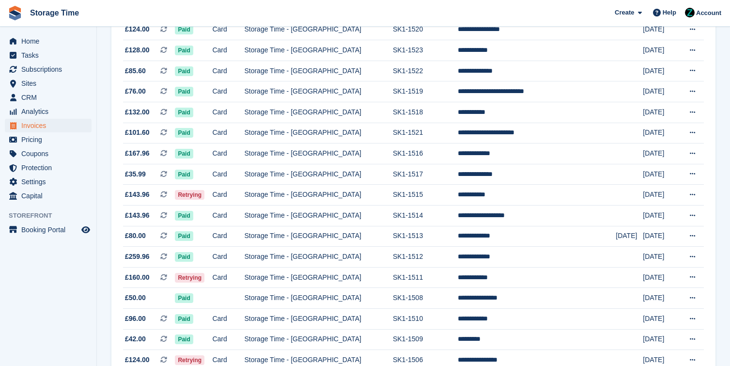
scroll to position [764, 0]
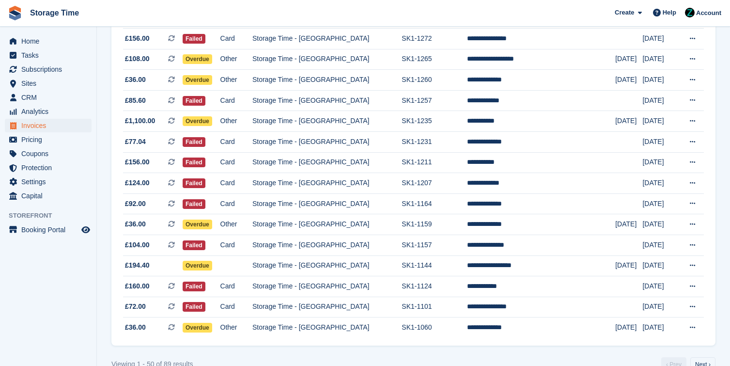
scroll to position [941, 0]
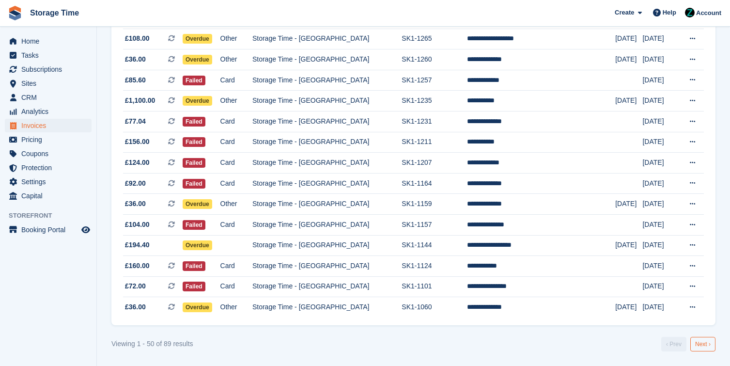
click at [697, 345] on link "Next ›" at bounding box center [702, 344] width 25 height 15
